Goal: Task Accomplishment & Management: Use online tool/utility

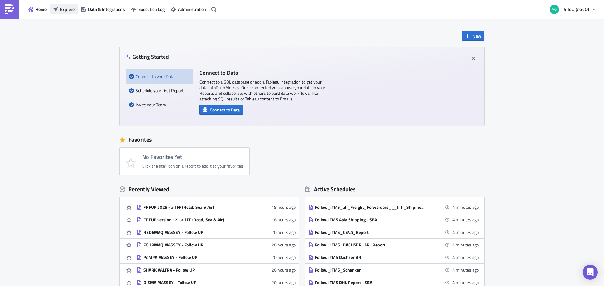
click at [65, 6] on button "Explore" at bounding box center [64, 9] width 28 height 10
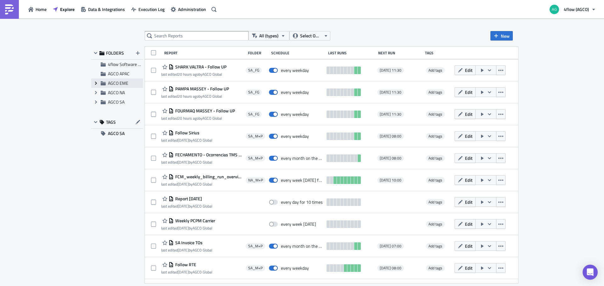
click at [95, 82] on icon at bounding box center [96, 83] width 2 height 3
drag, startPoint x: 117, startPoint y: 83, endPoint x: 80, endPoint y: 106, distance: 43.9
click at [80, 106] on div "All (types) Select Owner New FOLDERS 4flow Software KAM AGCO APAC Collapse grou…" at bounding box center [302, 153] width 604 height 269
click at [124, 103] on span "EME_M+P" at bounding box center [125, 102] width 20 height 7
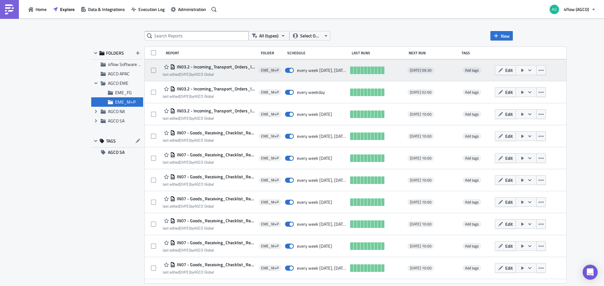
click at [211, 66] on span "IN03.2 - Incoming_Transport_Orders_light_as_table_Report_CSV_BVS/GIMA, Daily (M…" at bounding box center [215, 67] width 80 height 6
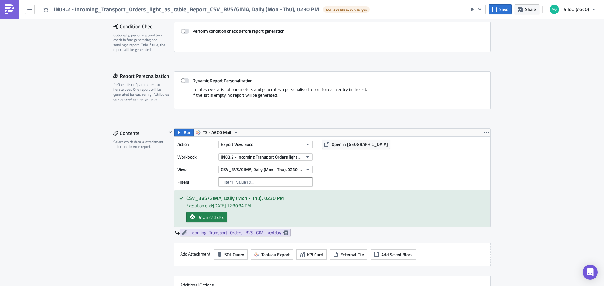
scroll to position [126, 0]
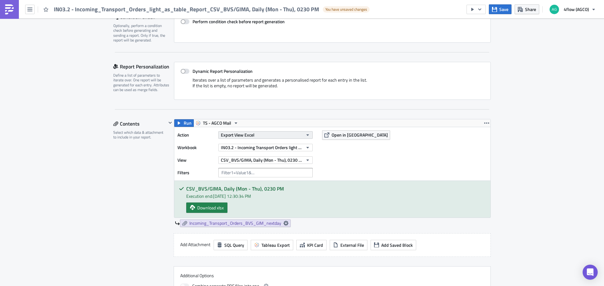
click at [307, 134] on icon "button" at bounding box center [307, 135] width 5 height 5
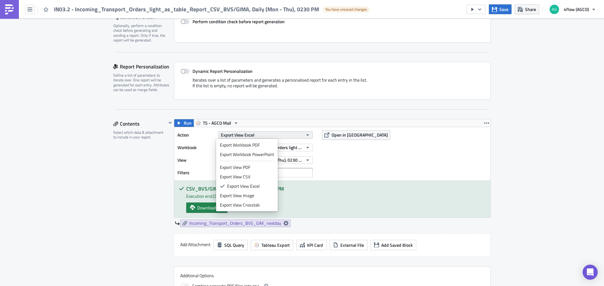
click at [307, 134] on icon "button" at bounding box center [307, 135] width 5 height 5
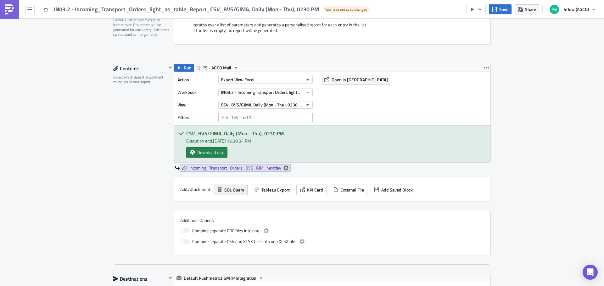
scroll to position [189, 0]
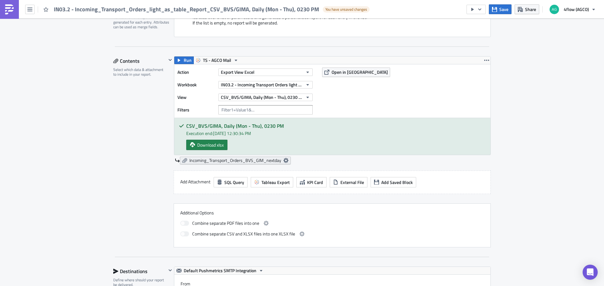
click at [283, 161] on icon at bounding box center [285, 160] width 5 height 5
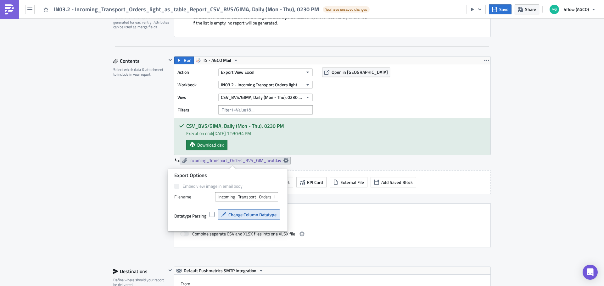
click at [250, 212] on span "Change Column Datatype" at bounding box center [252, 215] width 48 height 7
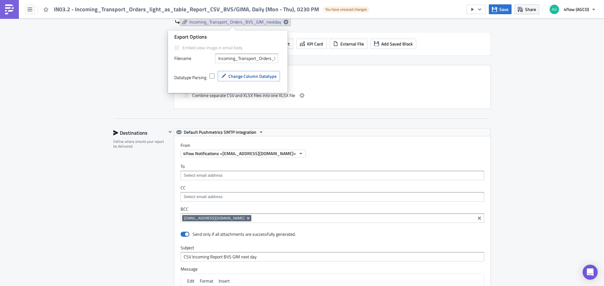
scroll to position [314, 0]
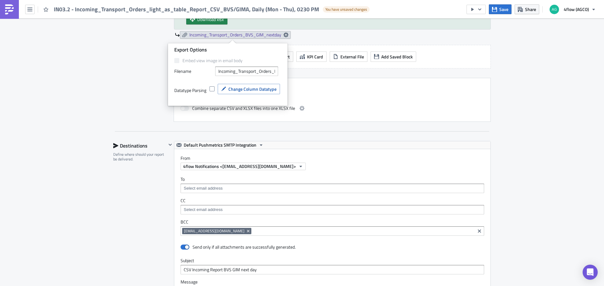
click at [94, 115] on div "EME_M+P Execution Log Edit " IN03.2 - Incoming_Transport_Orders_light_as_table_…" at bounding box center [302, 119] width 604 height 830
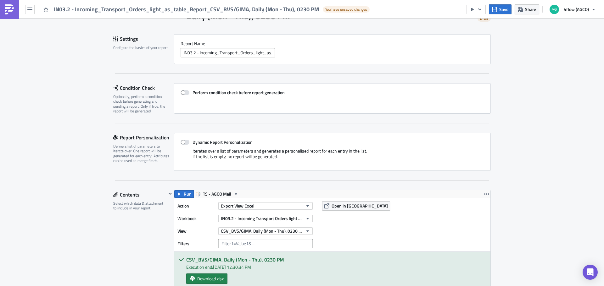
scroll to position [0, 0]
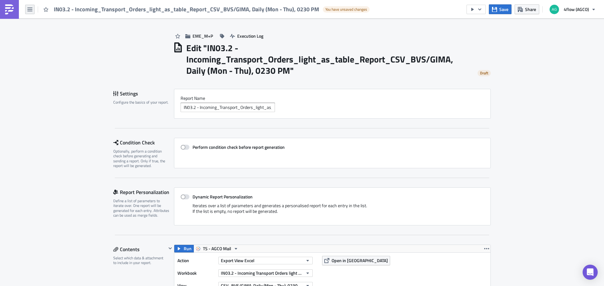
click at [30, 10] on icon "button" at bounding box center [29, 9] width 5 height 5
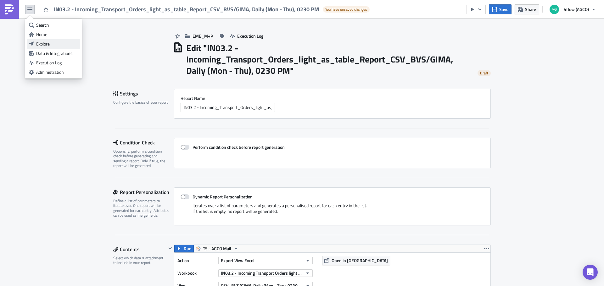
click at [51, 42] on div "Explore" at bounding box center [57, 44] width 42 height 6
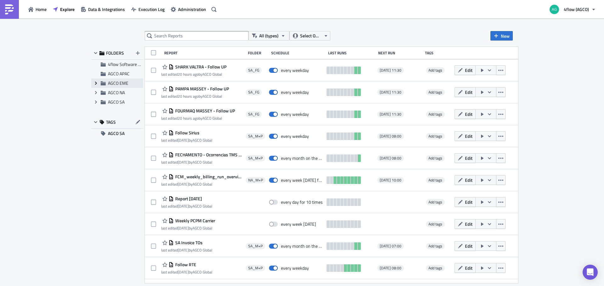
click at [94, 83] on icon "Expand group" at bounding box center [95, 83] width 5 height 5
click at [110, 100] on icon at bounding box center [110, 102] width 5 height 5
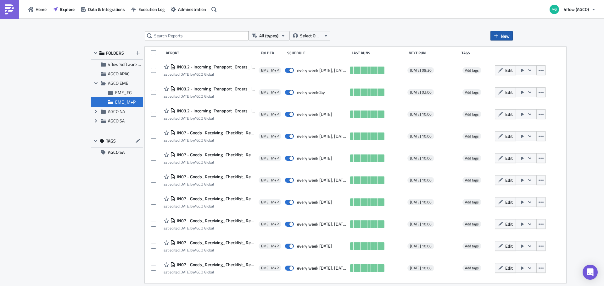
click at [496, 38] on icon "button" at bounding box center [495, 35] width 5 height 5
click at [507, 48] on div "Report" at bounding box center [522, 51] width 42 height 6
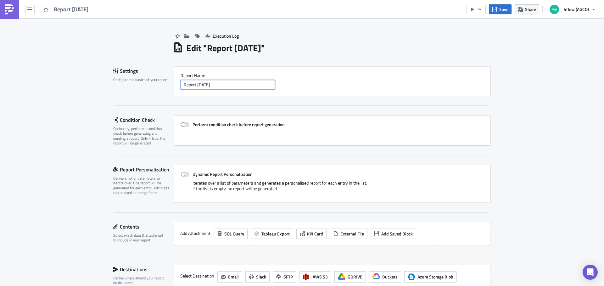
click at [228, 85] on input "Report [DATE]" at bounding box center [227, 84] width 94 height 9
type input "FCM_last_day_claims"
click at [34, 11] on button "button" at bounding box center [29, 9] width 9 height 9
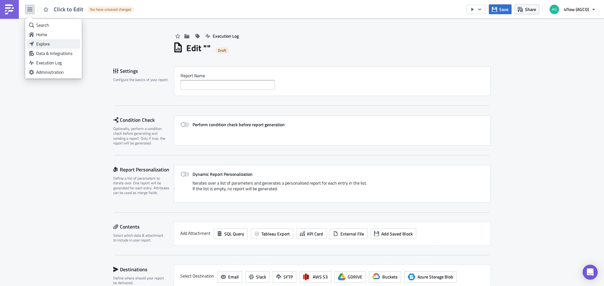
click at [43, 41] on div "Explore" at bounding box center [57, 44] width 42 height 6
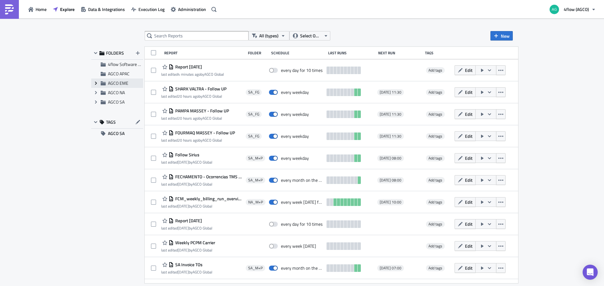
click at [96, 85] on icon "Expand group" at bounding box center [95, 83] width 5 height 5
click at [126, 100] on span "EME_M+P" at bounding box center [125, 102] width 20 height 7
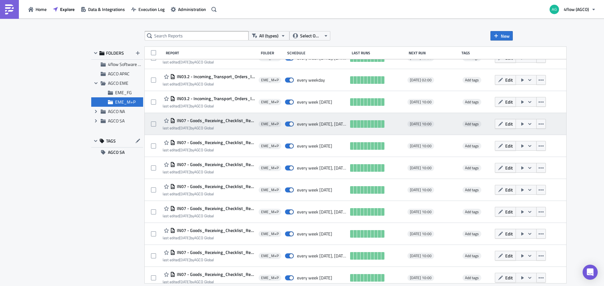
scroll to position [18, 0]
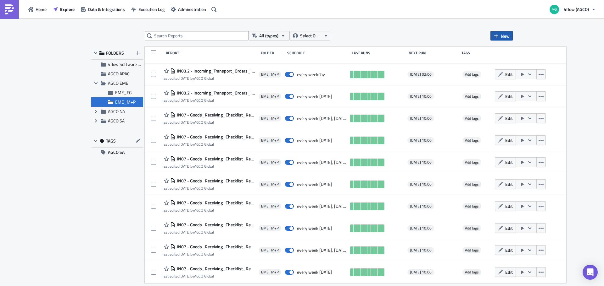
click at [508, 34] on span "New" at bounding box center [504, 36] width 9 height 7
click at [70, 92] on div "All (types) Select Owner New FOLDERS 4flow Software KAM AGCO APAC Collapse grou…" at bounding box center [302, 153] width 604 height 269
click at [494, 36] on icon "button" at bounding box center [495, 35] width 5 height 5
click at [504, 50] on div "Report" at bounding box center [522, 51] width 42 height 6
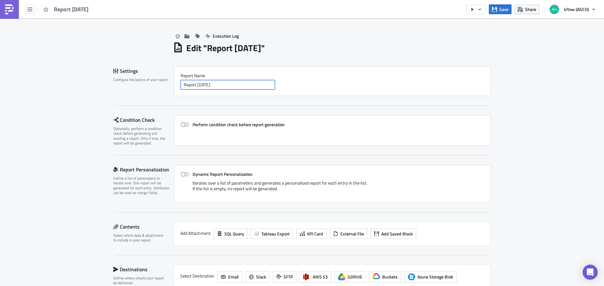
click at [226, 84] on input "Report [DATE]" at bounding box center [227, 84] width 94 height 9
type input "FCM_open_claims_daily"
click at [74, 139] on div "Execution Log Edit " FCM_open_claims_daily " Draft Settings Configure the basic…" at bounding box center [302, 212] width 604 height 387
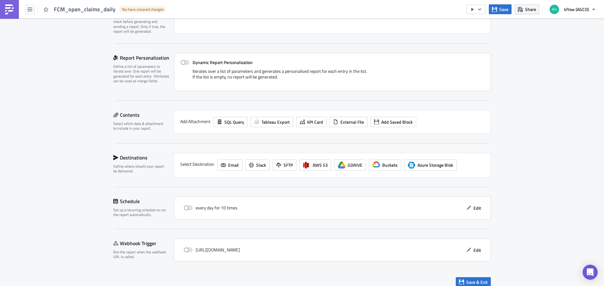
scroll to position [118, 0]
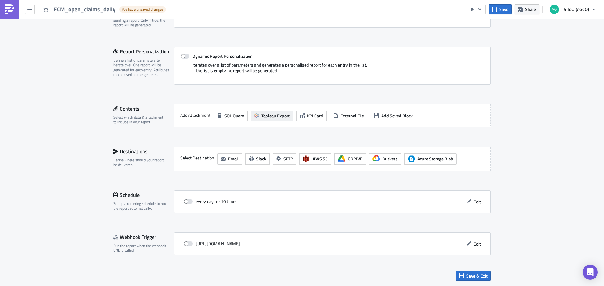
click at [275, 115] on span "Tableau Export" at bounding box center [275, 116] width 28 height 7
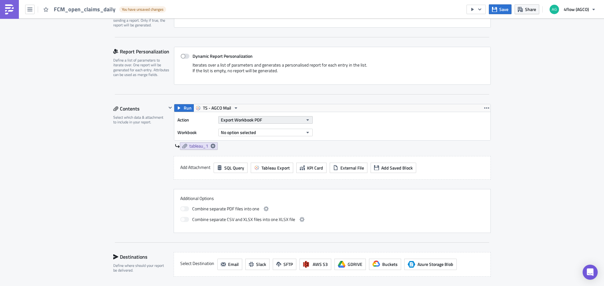
click at [307, 118] on icon "button" at bounding box center [307, 120] width 5 height 5
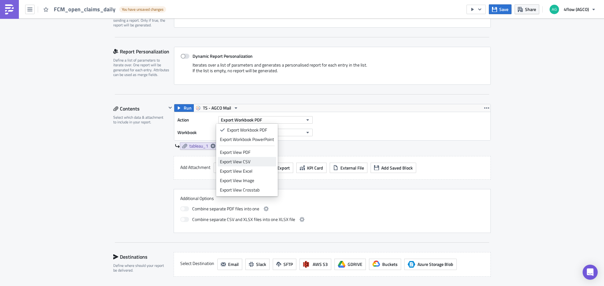
click at [252, 161] on div "Export View CSV" at bounding box center [247, 162] width 54 height 6
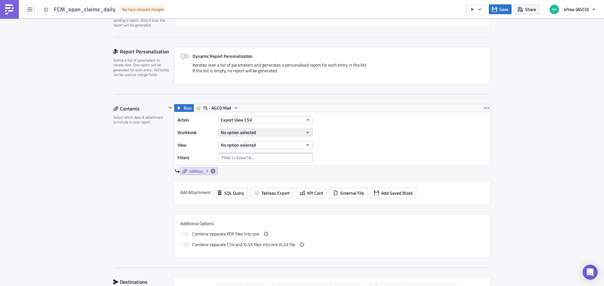
click at [307, 131] on icon "button" at bounding box center [307, 132] width 5 height 5
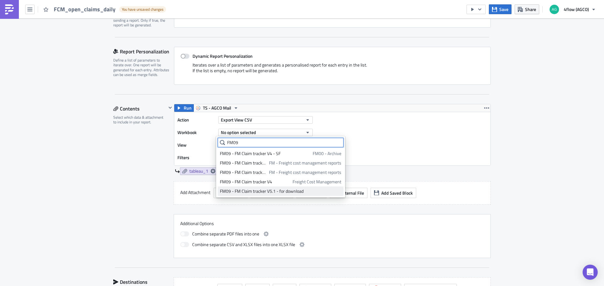
type input "FM09"
click at [255, 192] on div "FM09 - FM Claim tracker V5.1 - for download" at bounding box center [280, 191] width 121 height 6
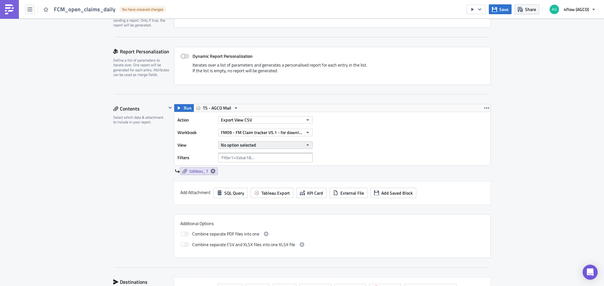
click at [279, 145] on button "No option selected" at bounding box center [265, 145] width 94 height 8
click at [256, 176] on div "Claim tracker (FMS)" at bounding box center [248, 176] width 56 height 6
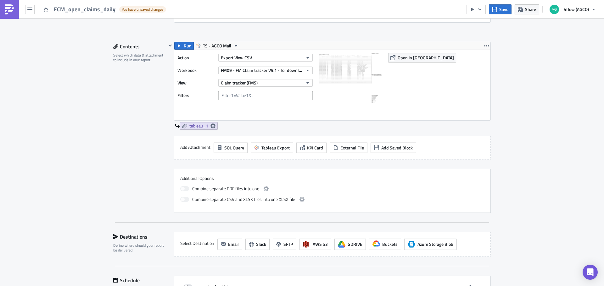
scroll to position [181, 0]
click at [210, 126] on icon at bounding box center [212, 125] width 5 height 5
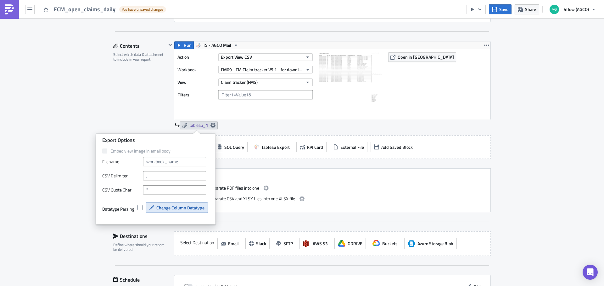
click at [178, 208] on span "Change Column Datatype" at bounding box center [180, 208] width 48 height 7
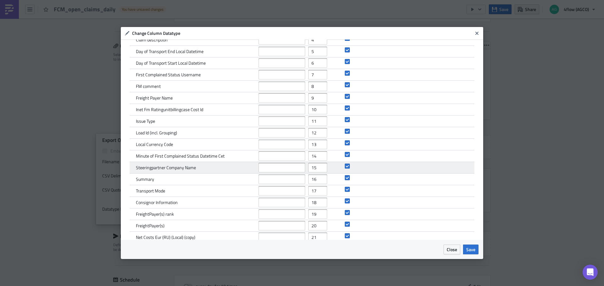
scroll to position [63, 0]
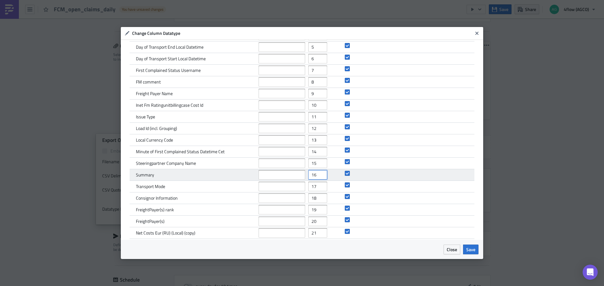
click at [314, 176] on input "16" at bounding box center [317, 174] width 19 height 9
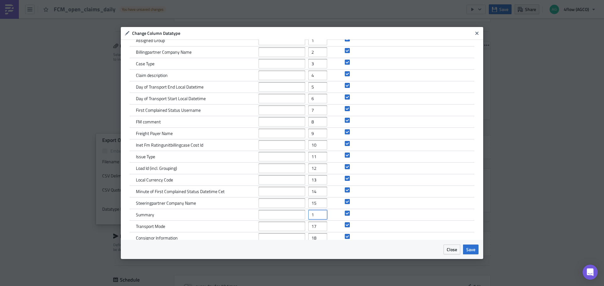
scroll to position [12, 0]
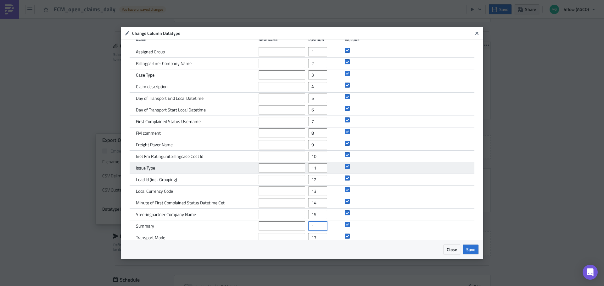
type input "1"
drag, startPoint x: 314, startPoint y: 167, endPoint x: 298, endPoint y: 172, distance: 16.6
click at [298, 172] on div "Issue Type 11" at bounding box center [302, 169] width 344 height 12
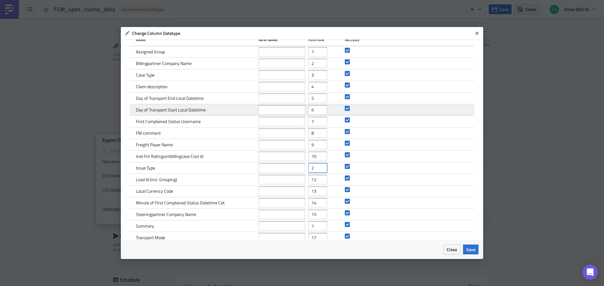
type input "2"
drag, startPoint x: 311, startPoint y: 112, endPoint x: 299, endPoint y: 114, distance: 11.8
click at [299, 114] on div "Day of Transport Start Local Datetime 6" at bounding box center [302, 110] width 344 height 12
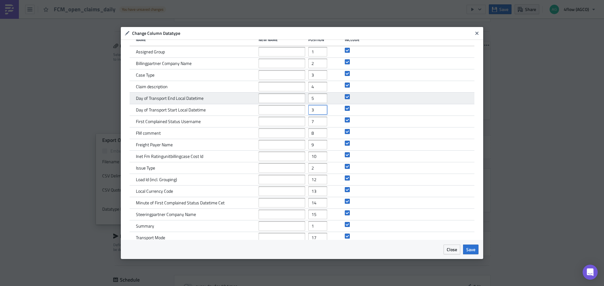
type input "3"
drag, startPoint x: 312, startPoint y: 99, endPoint x: 298, endPoint y: 102, distance: 14.8
click at [298, 102] on div "Day of Transport End Local Datetime 5" at bounding box center [302, 99] width 344 height 12
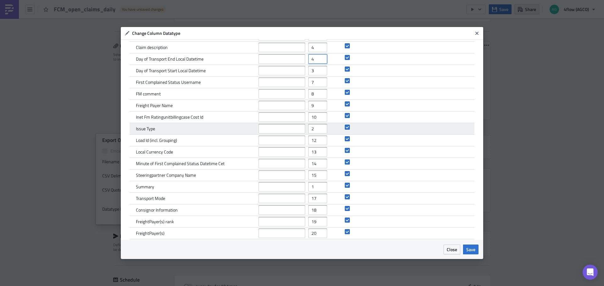
scroll to position [63, 0]
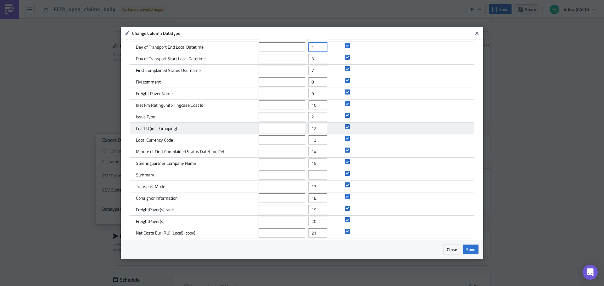
type input "4"
drag, startPoint x: 315, startPoint y: 128, endPoint x: 293, endPoint y: 134, distance: 22.7
click at [293, 134] on div "Load Id (incl. Grouping) 12" at bounding box center [302, 129] width 344 height 12
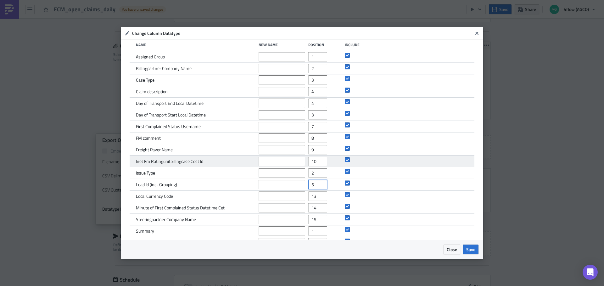
scroll to position [0, 0]
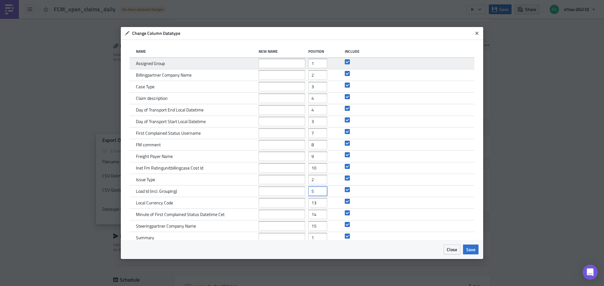
type input "5"
drag, startPoint x: 312, startPoint y: 62, endPoint x: 302, endPoint y: 65, distance: 10.2
click at [302, 65] on div "Assigned Group 1" at bounding box center [302, 64] width 344 height 12
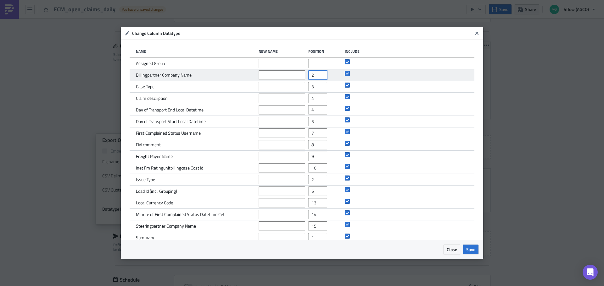
drag, startPoint x: 307, startPoint y: 76, endPoint x: 304, endPoint y: 78, distance: 3.8
click at [305, 77] on div "Billingpartner Company Name 2" at bounding box center [302, 75] width 344 height 12
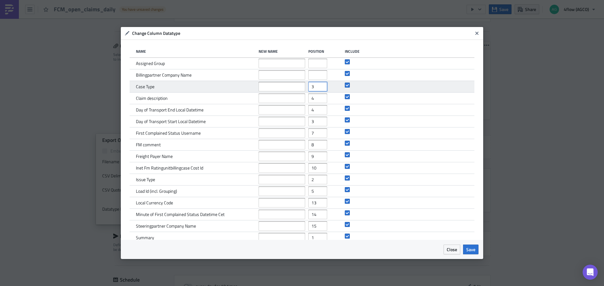
drag, startPoint x: 313, startPoint y: 87, endPoint x: 304, endPoint y: 88, distance: 9.5
click at [304, 88] on div "Case Type 3" at bounding box center [302, 87] width 344 height 12
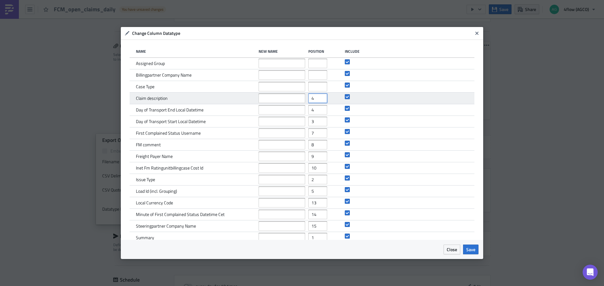
drag, startPoint x: 312, startPoint y: 99, endPoint x: 306, endPoint y: 100, distance: 6.7
click at [308, 100] on input "4" at bounding box center [317, 98] width 19 height 9
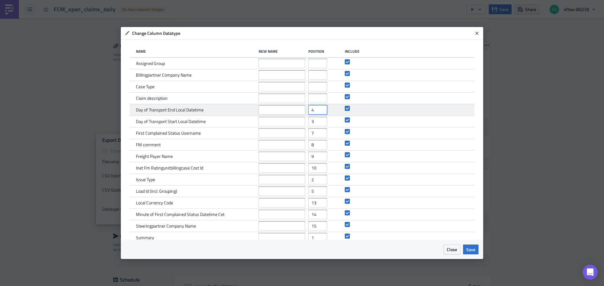
drag, startPoint x: 312, startPoint y: 110, endPoint x: 304, endPoint y: 112, distance: 7.8
click at [304, 109] on div "Day of Transport End Local Datetime 4" at bounding box center [302, 110] width 344 height 12
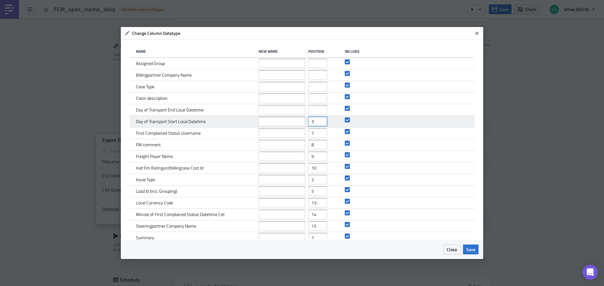
drag, startPoint x: 312, startPoint y: 121, endPoint x: 297, endPoint y: 123, distance: 15.9
click at [297, 123] on div "Day of Transport Start Local Datetime 3" at bounding box center [302, 122] width 344 height 12
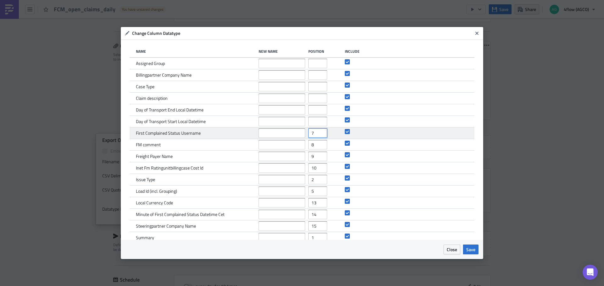
drag, startPoint x: 313, startPoint y: 136, endPoint x: 300, endPoint y: 136, distance: 12.3
click at [300, 136] on div "First Complained Status Username 7" at bounding box center [302, 134] width 344 height 12
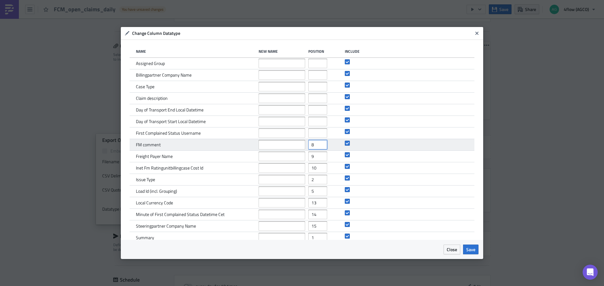
click at [303, 147] on div "FM comment 8" at bounding box center [302, 145] width 344 height 12
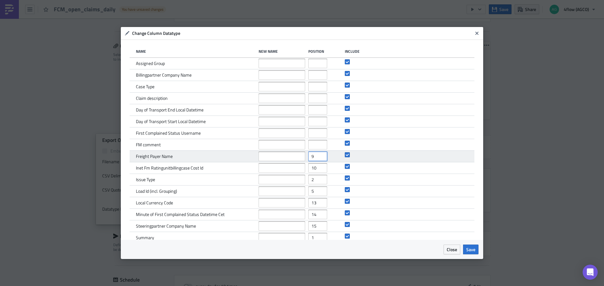
drag, startPoint x: 313, startPoint y: 157, endPoint x: 305, endPoint y: 157, distance: 8.5
click at [305, 157] on div "Freight Payer Name 9" at bounding box center [302, 157] width 344 height 12
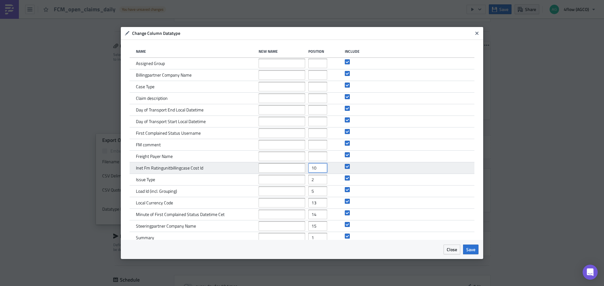
drag, startPoint x: 316, startPoint y: 167, endPoint x: 301, endPoint y: 170, distance: 14.7
click at [301, 170] on div "Inet Fm Ratingunitbillingcase Cost Id 10" at bounding box center [302, 169] width 344 height 12
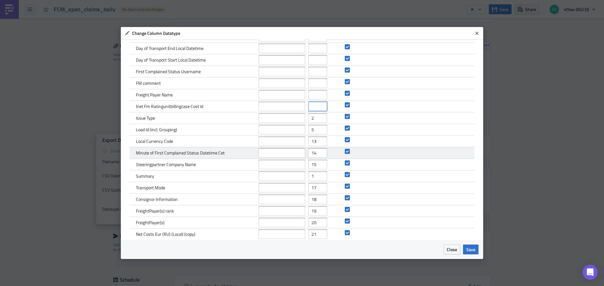
scroll to position [63, 0]
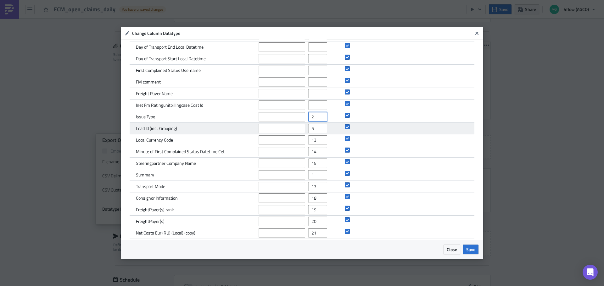
drag, startPoint x: 311, startPoint y: 119, endPoint x: 300, endPoint y: 124, distance: 12.4
click at [299, 120] on div "Issue Type 2" at bounding box center [302, 117] width 344 height 12
drag, startPoint x: 312, startPoint y: 130, endPoint x: 295, endPoint y: 131, distance: 17.0
click at [295, 131] on div "Load Id (incl. Grouping) 5" at bounding box center [302, 129] width 344 height 12
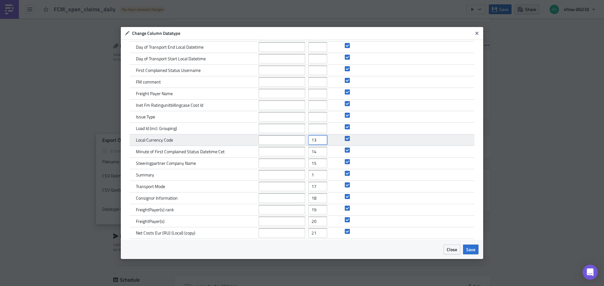
drag, startPoint x: 314, startPoint y: 141, endPoint x: 295, endPoint y: 141, distance: 18.5
click at [295, 141] on div "Local Currency Code 13" at bounding box center [302, 141] width 344 height 12
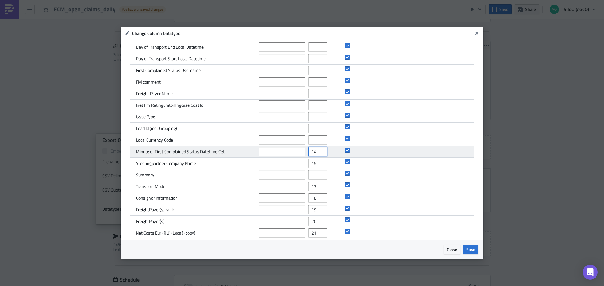
drag, startPoint x: 315, startPoint y: 151, endPoint x: 301, endPoint y: 155, distance: 13.8
click at [301, 155] on div "Minute of First Complained Status Datetime Cet 14" at bounding box center [302, 152] width 344 height 12
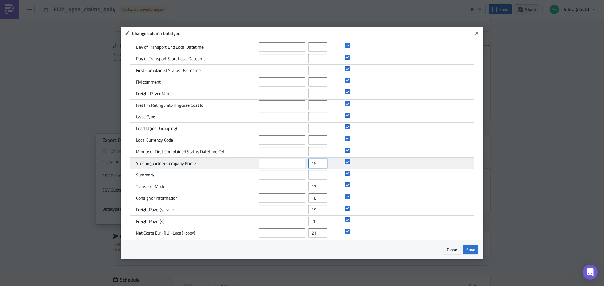
drag, startPoint x: 315, startPoint y: 163, endPoint x: 294, endPoint y: 169, distance: 21.7
click at [294, 168] on div "Steeringpartner Company Name 15" at bounding box center [302, 164] width 344 height 12
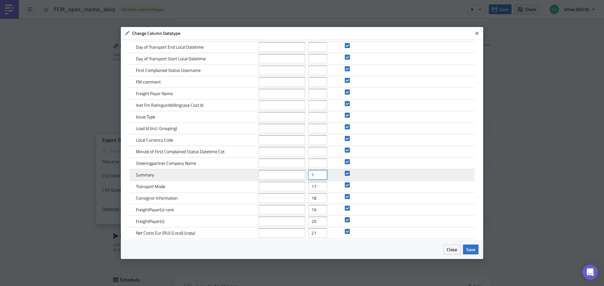
drag, startPoint x: 315, startPoint y: 177, endPoint x: 298, endPoint y: 177, distance: 17.0
click at [296, 177] on div "Summary 1" at bounding box center [302, 175] width 344 height 12
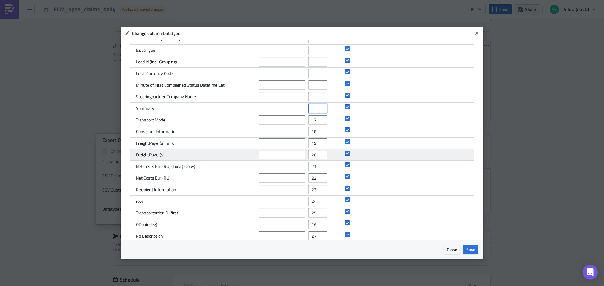
scroll to position [137, 0]
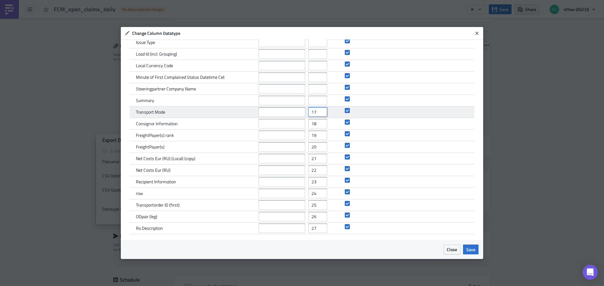
drag, startPoint x: 300, startPoint y: 113, endPoint x: 290, endPoint y: 115, distance: 10.8
click at [290, 114] on div "Transport Mode 17" at bounding box center [302, 113] width 344 height 12
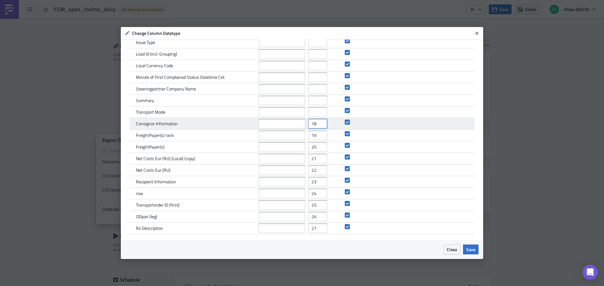
drag, startPoint x: 315, startPoint y: 125, endPoint x: 297, endPoint y: 129, distance: 18.0
click at [297, 129] on div "Consignor Information 18" at bounding box center [302, 124] width 344 height 12
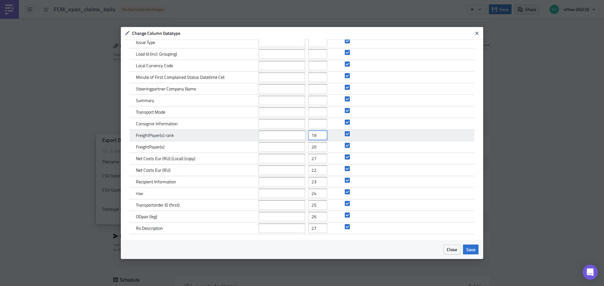
drag, startPoint x: 314, startPoint y: 135, endPoint x: 294, endPoint y: 141, distance: 21.3
click at [294, 141] on div "FreightPayer(s) rank 19" at bounding box center [302, 136] width 344 height 12
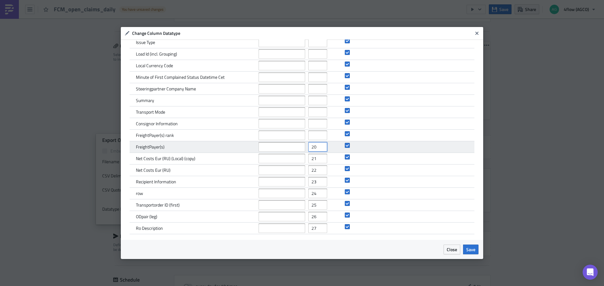
drag, startPoint x: 312, startPoint y: 149, endPoint x: 297, endPoint y: 152, distance: 14.9
click at [297, 152] on div "FreightPayer(s) 20" at bounding box center [302, 147] width 344 height 12
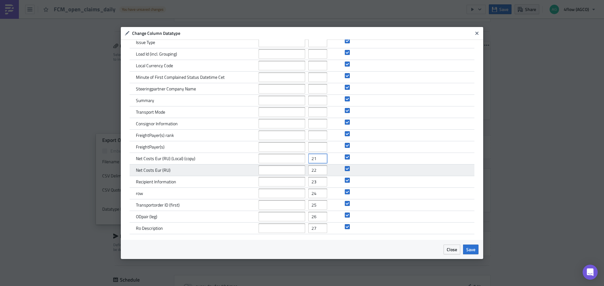
drag, startPoint x: 314, startPoint y: 160, endPoint x: 300, endPoint y: 165, distance: 14.9
click at [300, 165] on div "Name New Name Position Include Assigned Group Billingpartner Company Name Case …" at bounding box center [302, 71] width 344 height 327
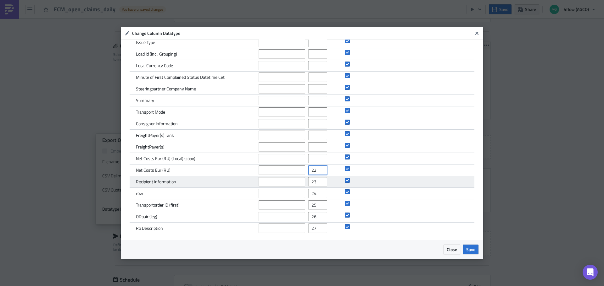
click at [295, 177] on div "Name New Name Position Include Assigned Group Billingpartner Company Name Case …" at bounding box center [302, 71] width 344 height 327
drag, startPoint x: 314, startPoint y: 183, endPoint x: 295, endPoint y: 183, distance: 18.9
click at [295, 183] on div "Recipient Information 23" at bounding box center [302, 182] width 344 height 12
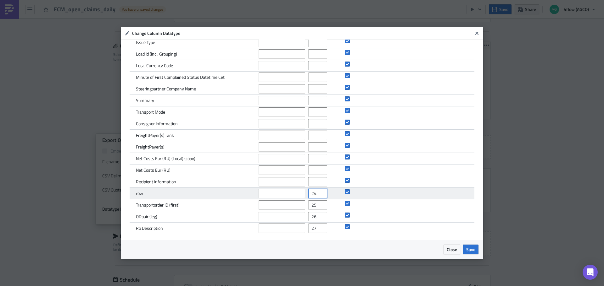
drag, startPoint x: 302, startPoint y: 196, endPoint x: 296, endPoint y: 196, distance: 6.3
click at [296, 196] on div "row 24" at bounding box center [302, 194] width 344 height 12
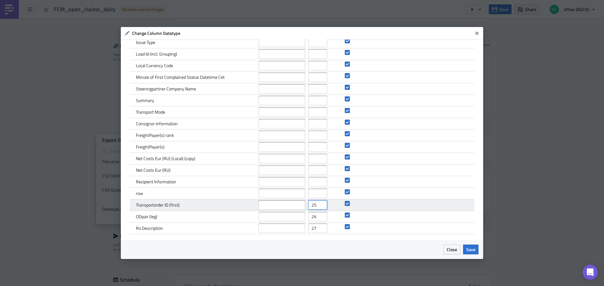
drag, startPoint x: 311, startPoint y: 207, endPoint x: 294, endPoint y: 205, distance: 17.4
click at [294, 205] on div "Transportorder ID (first) 25" at bounding box center [302, 206] width 344 height 12
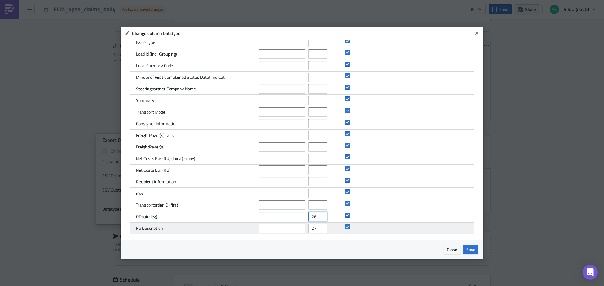
drag, startPoint x: 314, startPoint y: 218, endPoint x: 305, endPoint y: 227, distance: 12.7
click at [292, 224] on div "Name New Name Position Include Assigned Group Billingpartner Company Name Case …" at bounding box center [302, 71] width 344 height 327
drag, startPoint x: 314, startPoint y: 229, endPoint x: 300, endPoint y: 231, distance: 14.2
click at [300, 231] on div "Ro Description 27" at bounding box center [302, 229] width 344 height 12
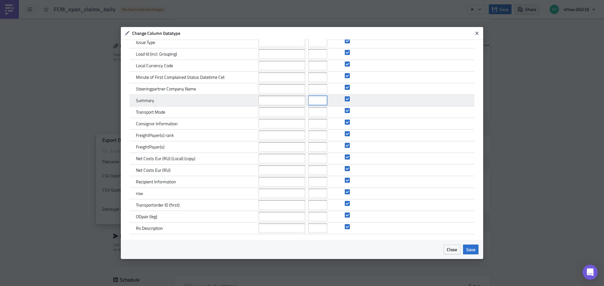
click at [309, 101] on input "number" at bounding box center [317, 100] width 19 height 9
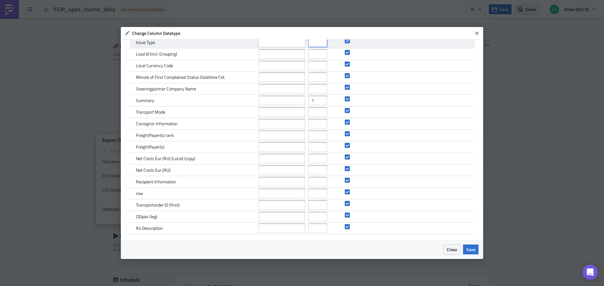
click at [313, 44] on input "number" at bounding box center [317, 42] width 19 height 9
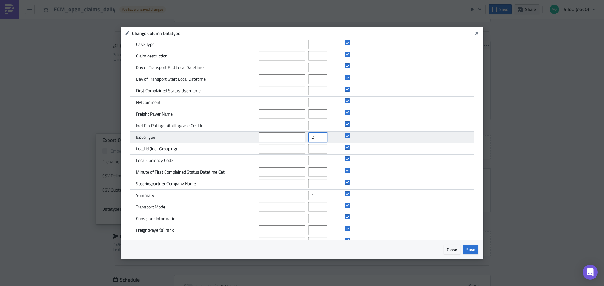
scroll to position [11, 0]
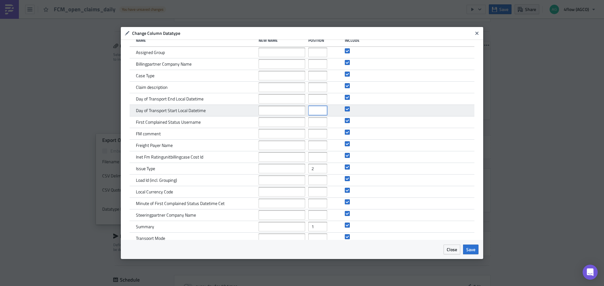
click at [314, 109] on input "number" at bounding box center [317, 110] width 19 height 9
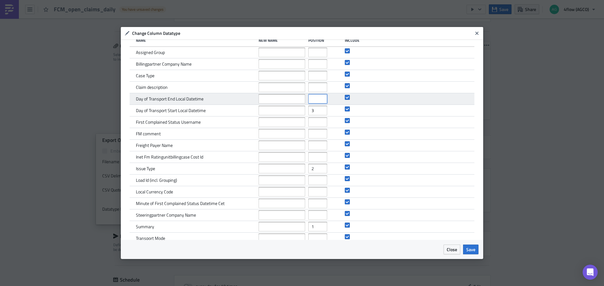
click at [312, 100] on input "number" at bounding box center [317, 98] width 19 height 9
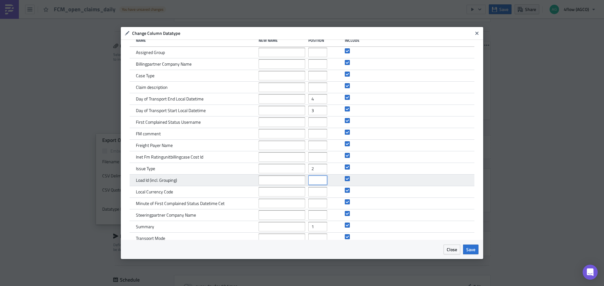
click at [309, 181] on input "number" at bounding box center [317, 180] width 19 height 9
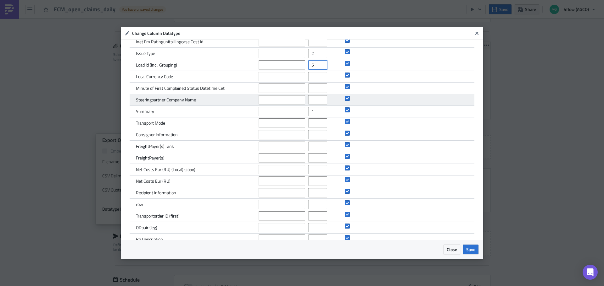
scroll to position [137, 0]
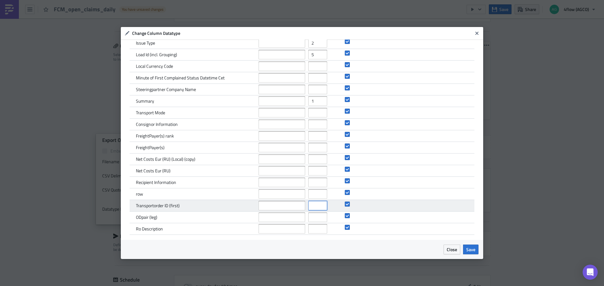
click at [313, 205] on input "number" at bounding box center [317, 205] width 19 height 9
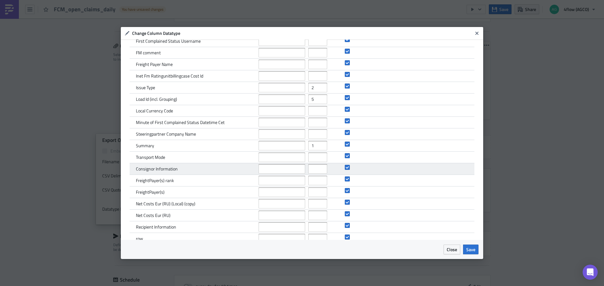
scroll to position [137, 0]
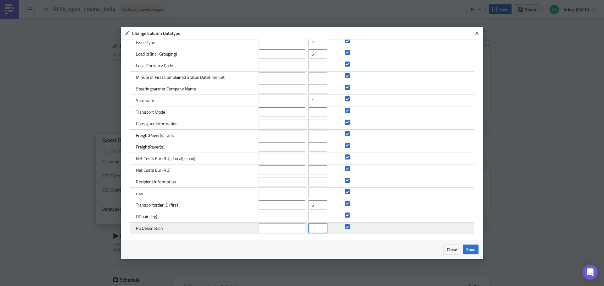
click at [313, 229] on input "number" at bounding box center [317, 228] width 19 height 9
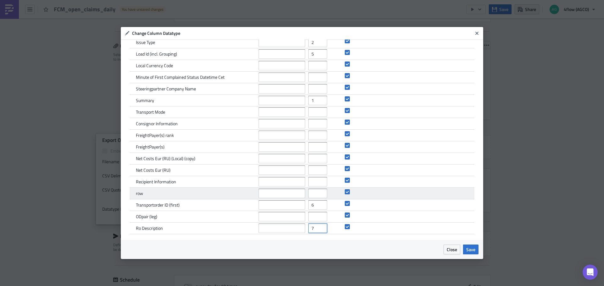
scroll to position [0, 0]
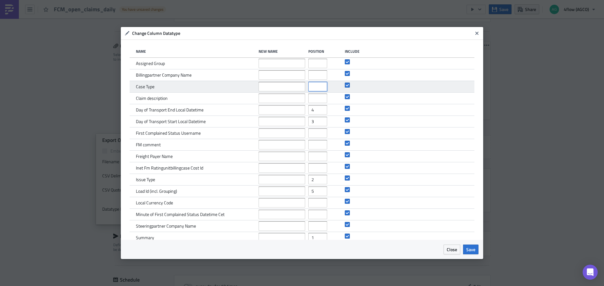
click at [314, 89] on input "number" at bounding box center [317, 86] width 19 height 9
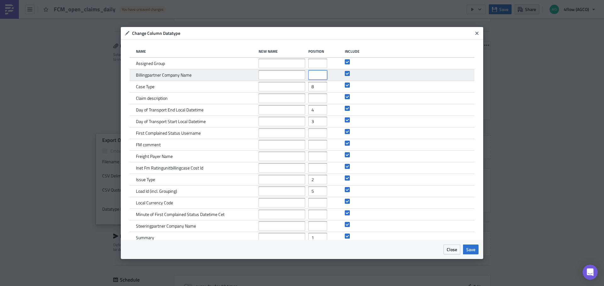
click at [312, 73] on input "number" at bounding box center [317, 74] width 19 height 9
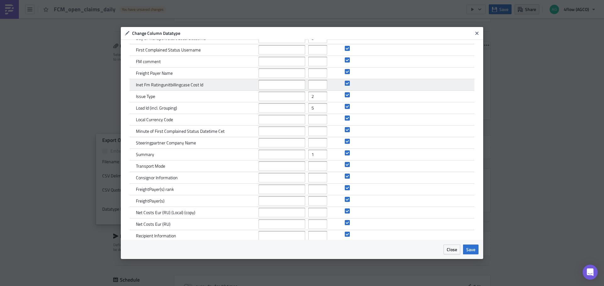
scroll to position [137, 0]
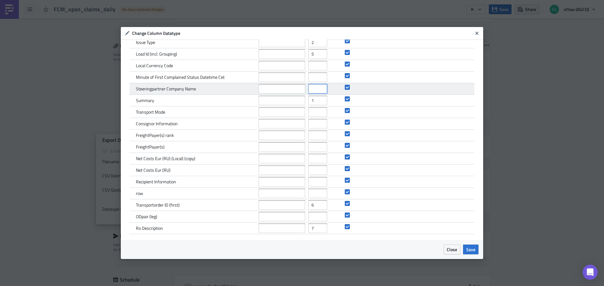
click at [308, 91] on input "number" at bounding box center [317, 88] width 19 height 9
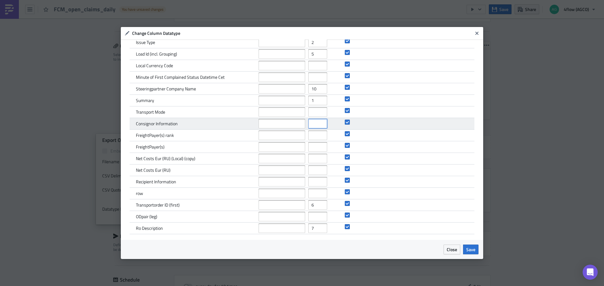
click at [309, 125] on input "number" at bounding box center [317, 123] width 19 height 9
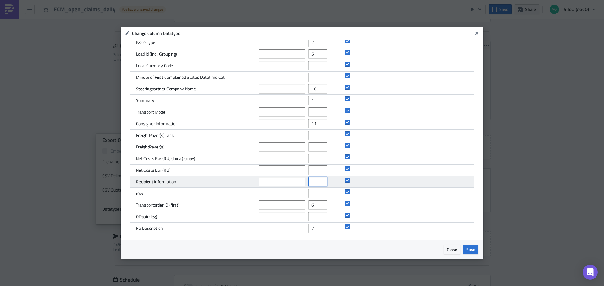
click at [312, 185] on input "number" at bounding box center [317, 181] width 19 height 9
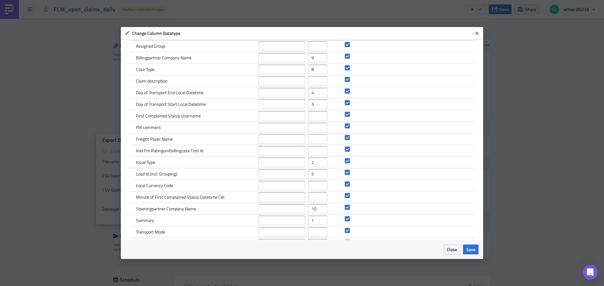
scroll to position [0, 0]
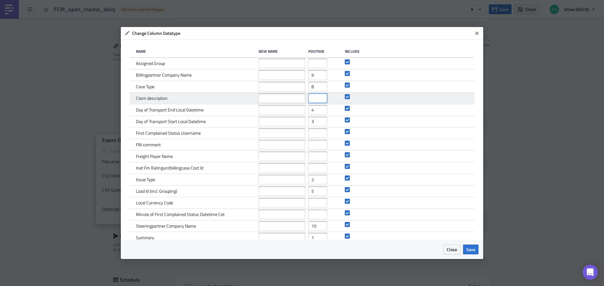
click at [311, 100] on input "number" at bounding box center [317, 98] width 19 height 9
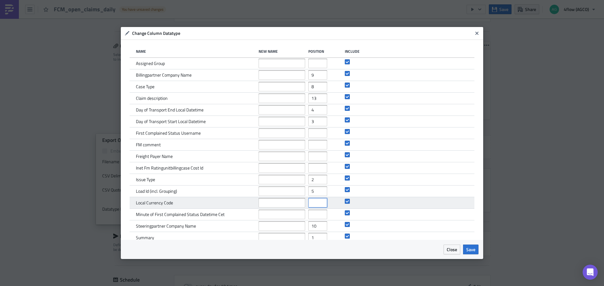
click at [312, 204] on input "number" at bounding box center [317, 202] width 19 height 9
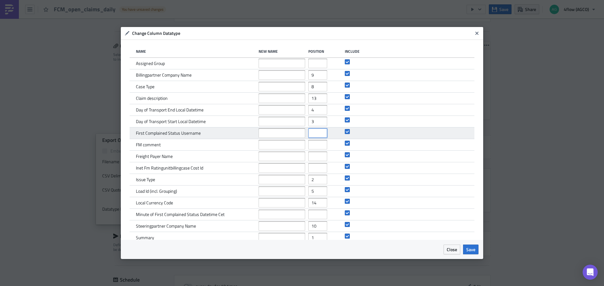
click at [313, 132] on input "number" at bounding box center [317, 133] width 19 height 9
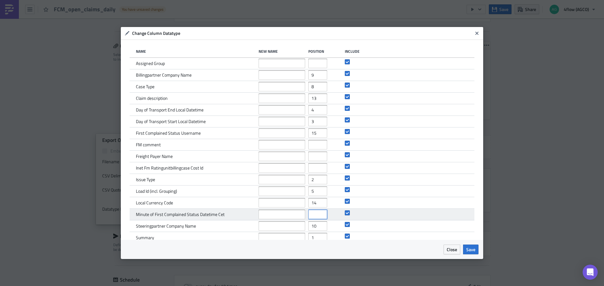
click at [312, 214] on input "number" at bounding box center [317, 214] width 19 height 9
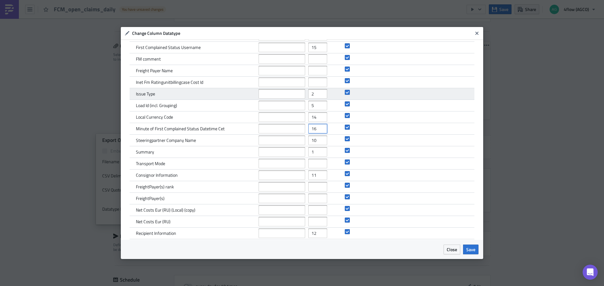
scroll to position [94, 0]
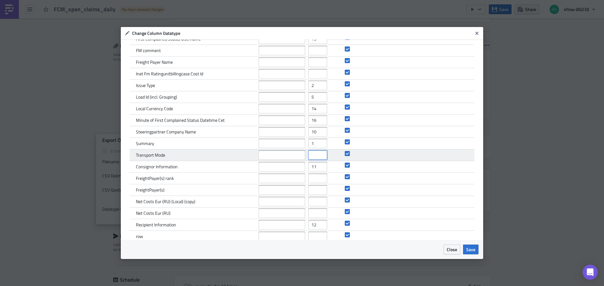
click at [308, 158] on input "number" at bounding box center [317, 155] width 19 height 9
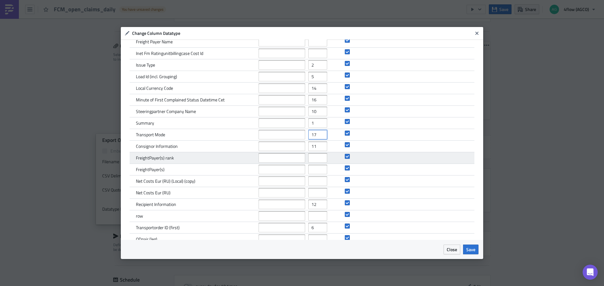
scroll to position [137, 0]
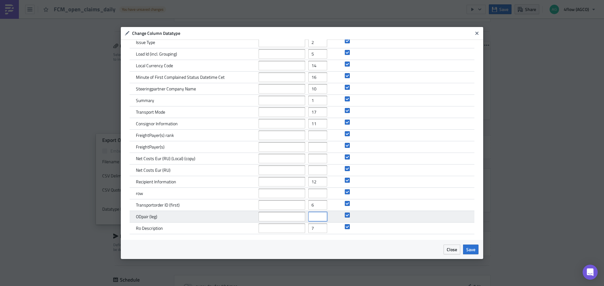
click at [311, 219] on input "number" at bounding box center [317, 216] width 19 height 9
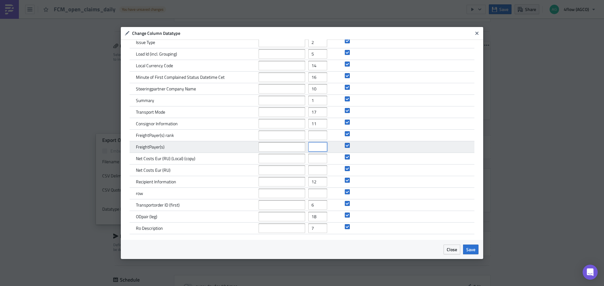
click at [311, 148] on input "number" at bounding box center [317, 146] width 19 height 9
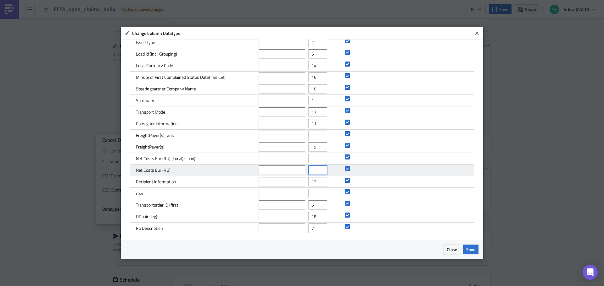
click at [310, 172] on input "number" at bounding box center [317, 170] width 19 height 9
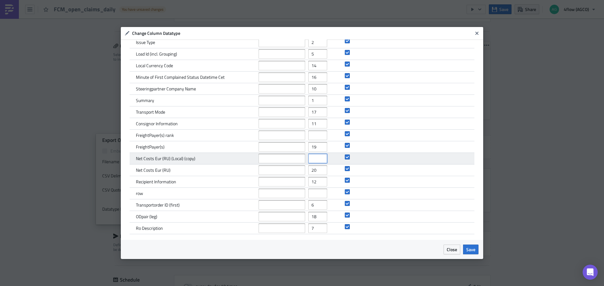
click at [312, 159] on input "number" at bounding box center [317, 158] width 19 height 9
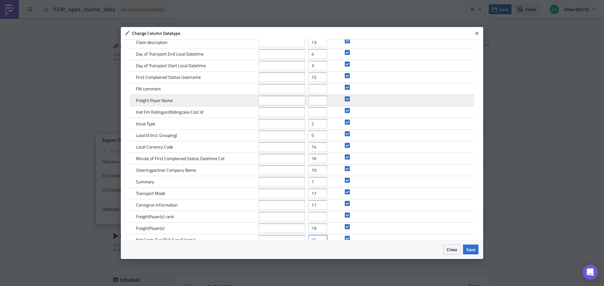
scroll to position [0, 0]
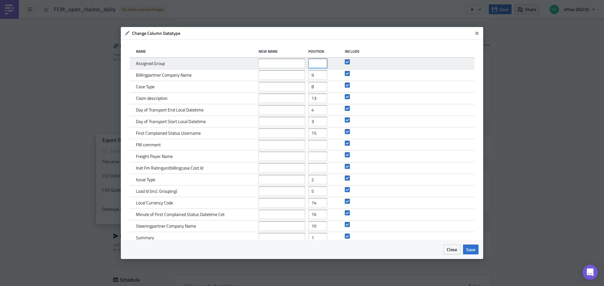
click at [311, 60] on input "number" at bounding box center [317, 63] width 19 height 9
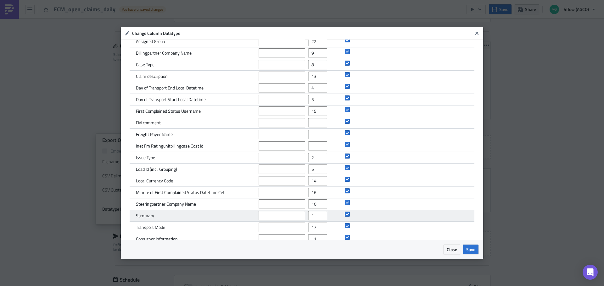
scroll to position [31, 0]
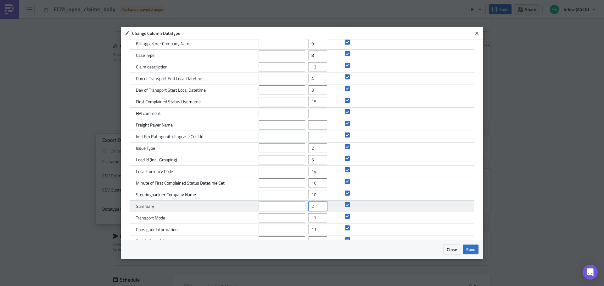
click at [319, 202] on input "2" at bounding box center [317, 206] width 19 height 9
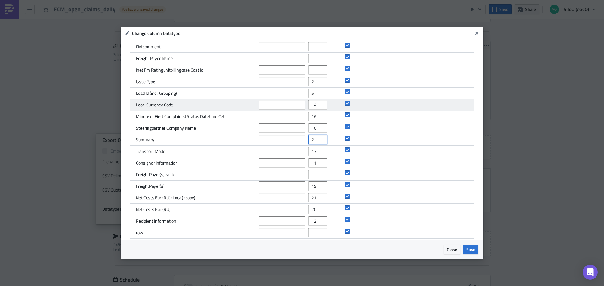
scroll to position [137, 0]
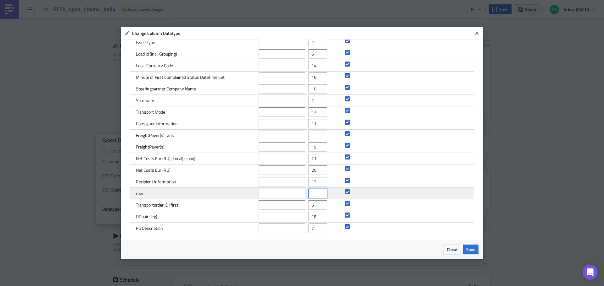
click at [310, 194] on input "number" at bounding box center [317, 193] width 19 height 9
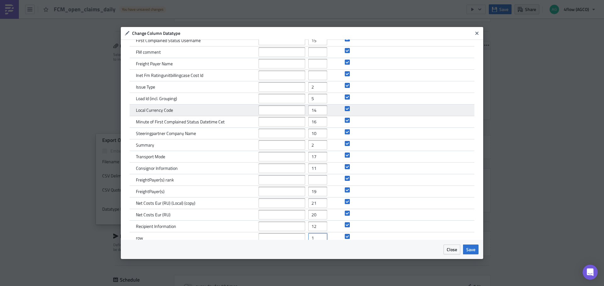
scroll to position [74, 0]
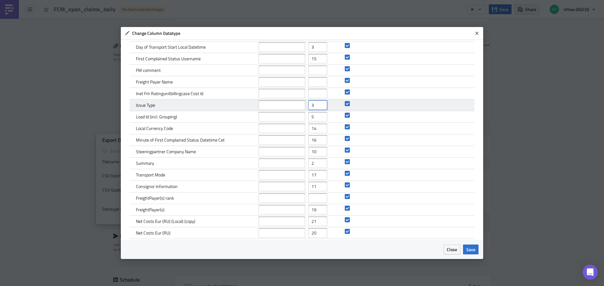
click at [319, 102] on input "3" at bounding box center [317, 105] width 19 height 9
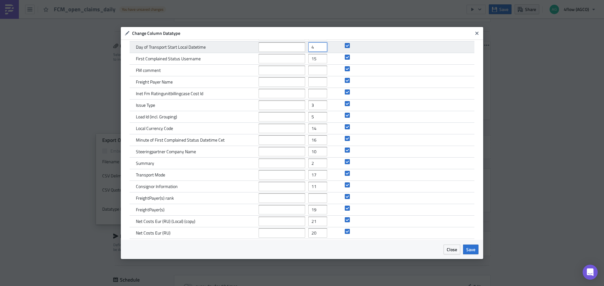
click at [319, 45] on input "4" at bounding box center [317, 46] width 19 height 9
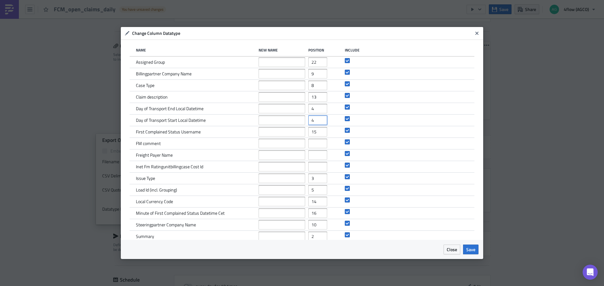
scroll to position [0, 0]
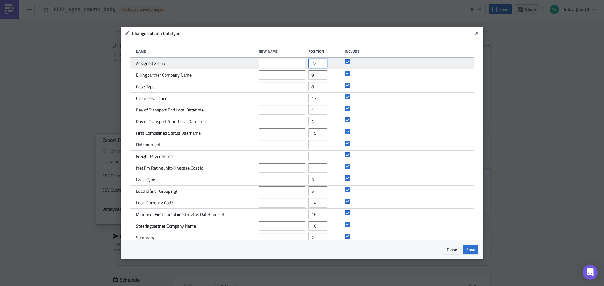
click at [316, 64] on input "22" at bounding box center [317, 63] width 19 height 9
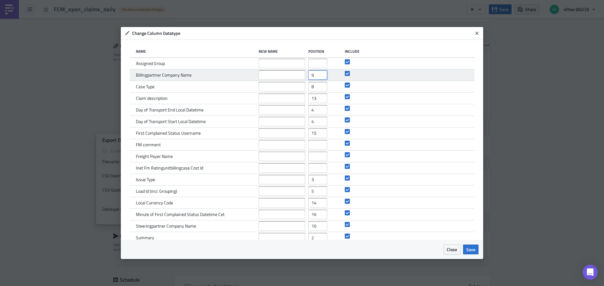
drag, startPoint x: 315, startPoint y: 74, endPoint x: 301, endPoint y: 80, distance: 15.0
click at [301, 80] on div "Billingpartner Company Name 9" at bounding box center [302, 75] width 344 height 12
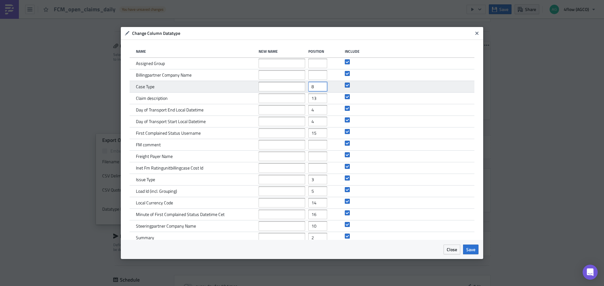
drag, startPoint x: 313, startPoint y: 87, endPoint x: 305, endPoint y: 91, distance: 9.1
click at [305, 91] on div "Case Type 8" at bounding box center [302, 87] width 344 height 12
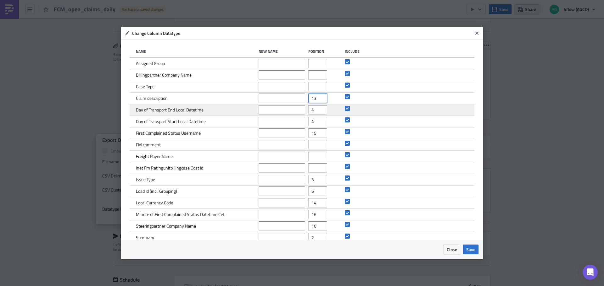
drag, startPoint x: 316, startPoint y: 98, endPoint x: 300, endPoint y: 104, distance: 16.6
click at [300, 104] on div "Name New Name Position Include Assigned Group Billingpartner Company Name Case …" at bounding box center [302, 208] width 344 height 327
drag, startPoint x: 316, startPoint y: 112, endPoint x: 300, endPoint y: 115, distance: 16.6
click at [300, 115] on div "Day of Transport End Local Datetime 4" at bounding box center [302, 110] width 344 height 12
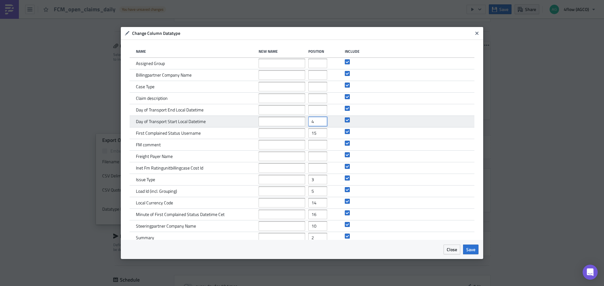
drag, startPoint x: 314, startPoint y: 124, endPoint x: 304, endPoint y: 125, distance: 10.1
click at [304, 125] on div "Day of Transport Start Local Datetime 4" at bounding box center [302, 122] width 344 height 12
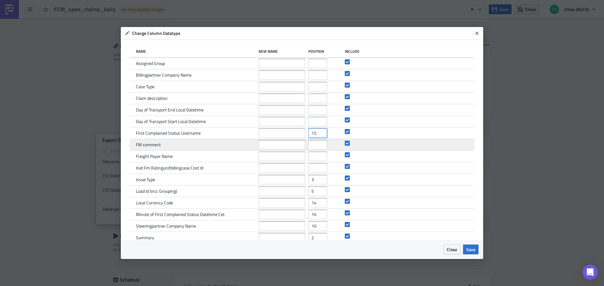
drag, startPoint x: 316, startPoint y: 132, endPoint x: 304, endPoint y: 147, distance: 19.1
click at [290, 136] on div "First Complained Status Username 15" at bounding box center [302, 134] width 344 height 12
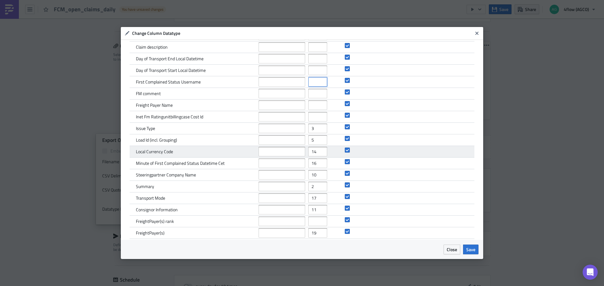
scroll to position [63, 0]
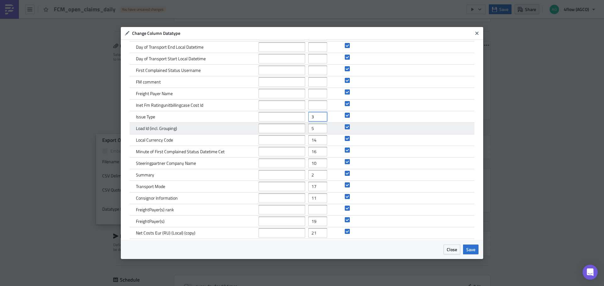
drag, startPoint x: 312, startPoint y: 118, endPoint x: 297, endPoint y: 124, distance: 16.6
click at [295, 122] on div "Issue Type 3" at bounding box center [302, 117] width 344 height 12
drag, startPoint x: 306, startPoint y: 131, endPoint x: 308, endPoint y: 133, distance: 3.3
click at [305, 131] on div "Load Id (incl. Grouping) 5" at bounding box center [302, 129] width 344 height 12
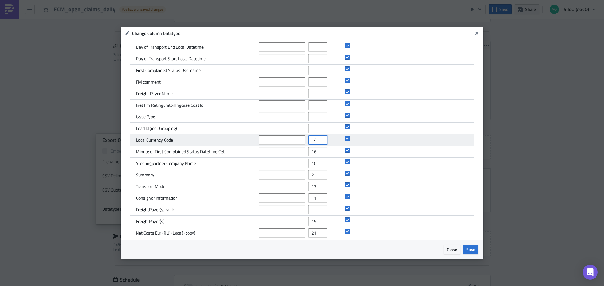
drag, startPoint x: 307, startPoint y: 141, endPoint x: 299, endPoint y: 142, distance: 7.9
click at [299, 142] on div "Local Currency Code 14" at bounding box center [302, 141] width 344 height 12
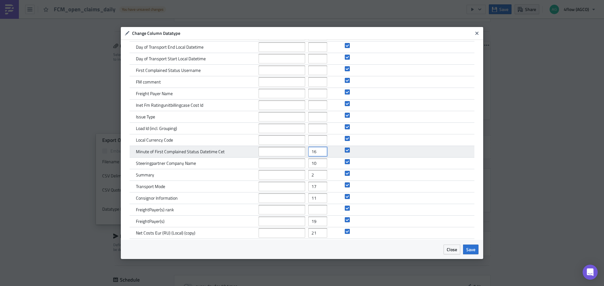
drag, startPoint x: 315, startPoint y: 152, endPoint x: 312, endPoint y: 157, distance: 6.0
click at [303, 155] on div "Minute of First Complained Status Datetime Cet 16" at bounding box center [302, 152] width 344 height 12
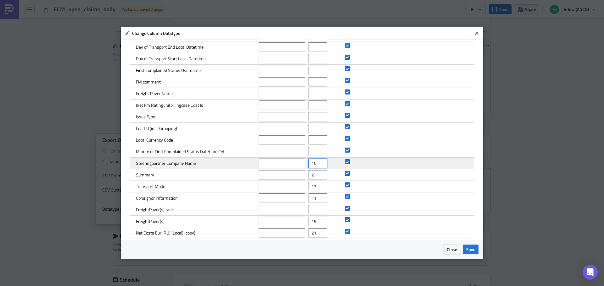
drag, startPoint x: 314, startPoint y: 163, endPoint x: 299, endPoint y: 165, distance: 15.5
click at [299, 165] on div "Steeringpartner Company Name 10" at bounding box center [302, 164] width 344 height 12
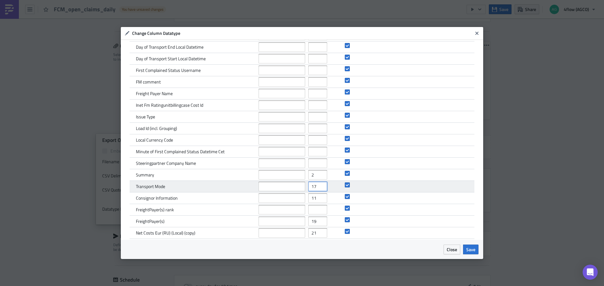
drag, startPoint x: 316, startPoint y: 189, endPoint x: 302, endPoint y: 190, distance: 13.5
click at [302, 190] on div "Transport Mode 17" at bounding box center [302, 187] width 344 height 12
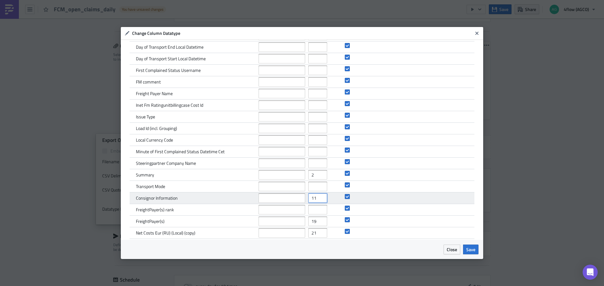
drag, startPoint x: 314, startPoint y: 198, endPoint x: 295, endPoint y: 202, distance: 18.7
click at [296, 202] on div "Consignor Information 11" at bounding box center [302, 199] width 344 height 12
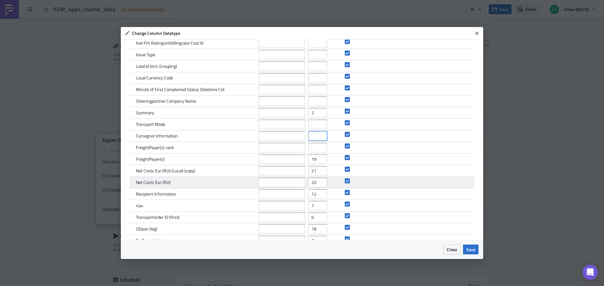
scroll to position [126, 0]
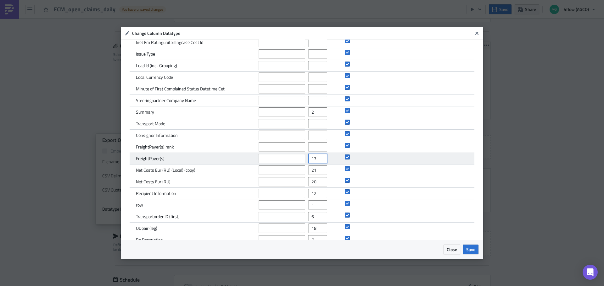
drag, startPoint x: 317, startPoint y: 159, endPoint x: 311, endPoint y: 159, distance: 5.3
click at [311, 159] on input "16" at bounding box center [317, 158] width 19 height 9
drag, startPoint x: 314, startPoint y: 159, endPoint x: 306, endPoint y: 160, distance: 8.0
click at [308, 160] on input "16" at bounding box center [317, 158] width 19 height 9
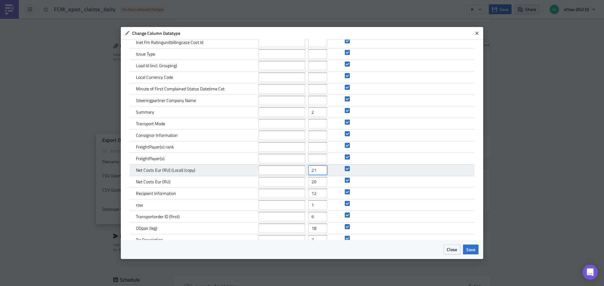
drag, startPoint x: 315, startPoint y: 171, endPoint x: 299, endPoint y: 174, distance: 16.8
click at [299, 174] on div "Net Costs Eur (RU) (Local) (copy) 21" at bounding box center [302, 171] width 344 height 12
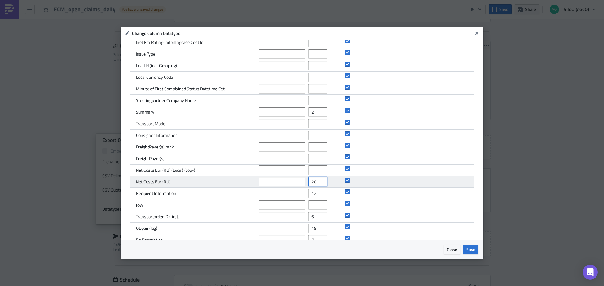
drag, startPoint x: 316, startPoint y: 182, endPoint x: 303, endPoint y: 184, distance: 12.7
click at [303, 184] on div "Net Costs Eur (RU) 20" at bounding box center [302, 182] width 344 height 12
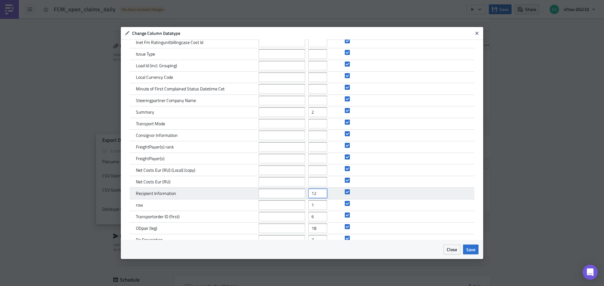
drag, startPoint x: 312, startPoint y: 194, endPoint x: 303, endPoint y: 196, distance: 9.6
click at [303, 196] on div "Recipient Information 12" at bounding box center [302, 194] width 344 height 12
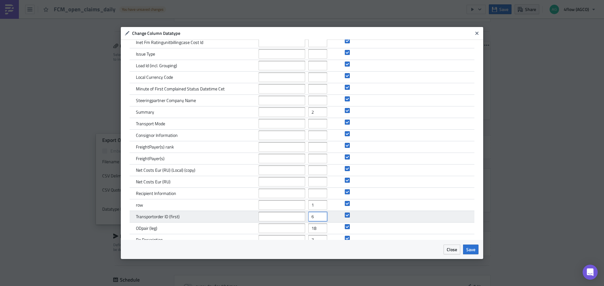
drag, startPoint x: 313, startPoint y: 218, endPoint x: 305, endPoint y: 219, distance: 8.7
click at [305, 220] on div "Transportorder ID (first) 6" at bounding box center [302, 217] width 344 height 12
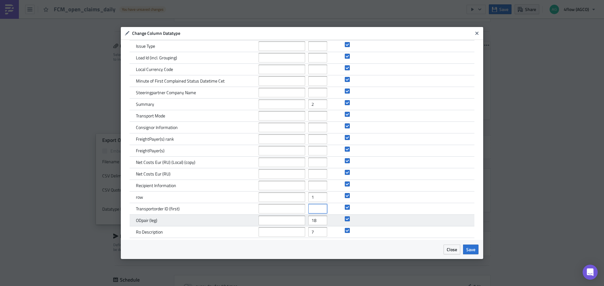
scroll to position [137, 0]
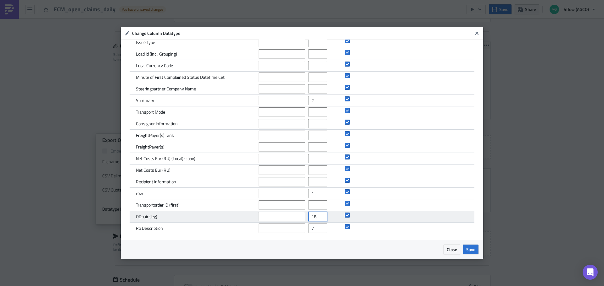
drag, startPoint x: 315, startPoint y: 215, endPoint x: 296, endPoint y: 220, distance: 19.6
click at [296, 220] on div "ODpair (leg) 18" at bounding box center [302, 217] width 344 height 12
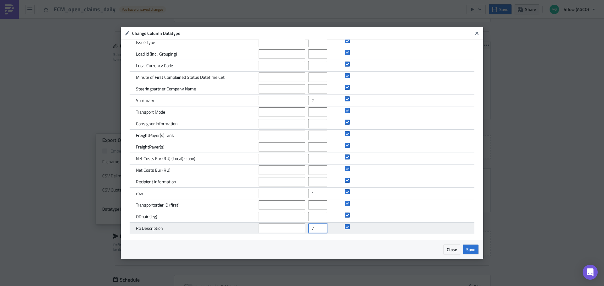
drag, startPoint x: 312, startPoint y: 229, endPoint x: 288, endPoint y: 232, distance: 24.1
click at [288, 232] on div "Ro Description 7" at bounding box center [302, 229] width 344 height 12
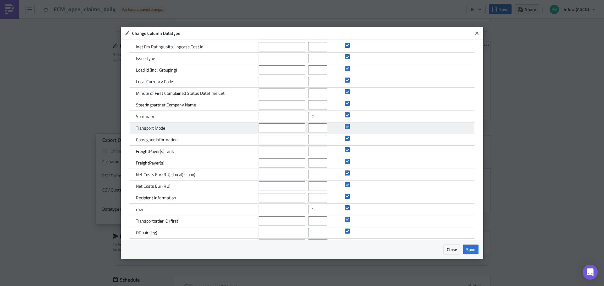
scroll to position [106, 0]
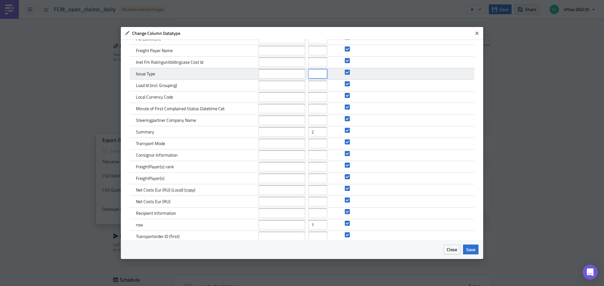
click at [310, 75] on input "number" at bounding box center [317, 73] width 19 height 9
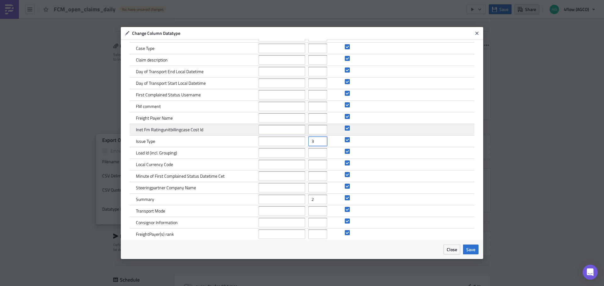
scroll to position [0, 0]
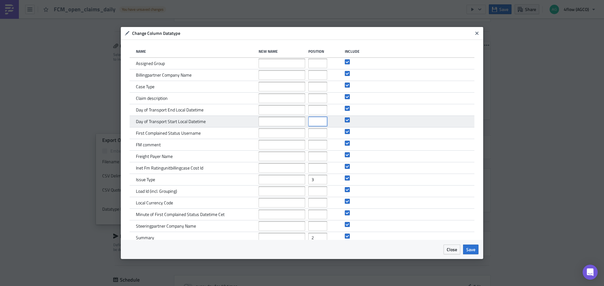
click at [309, 123] on input "number" at bounding box center [317, 121] width 19 height 9
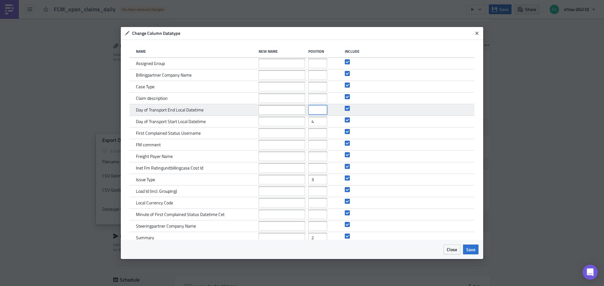
click at [308, 111] on input "number" at bounding box center [317, 109] width 19 height 9
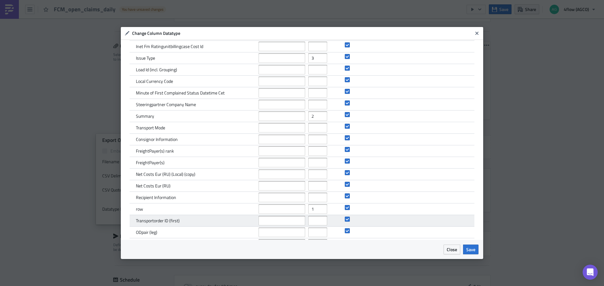
scroll to position [106, 0]
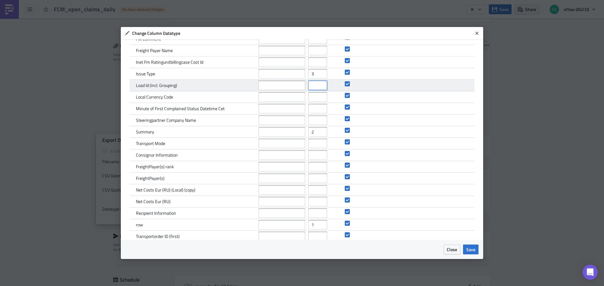
click at [308, 88] on input "number" at bounding box center [317, 85] width 19 height 9
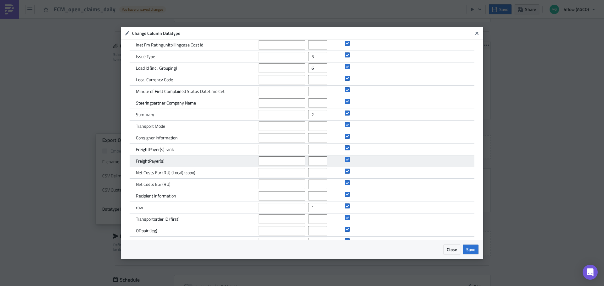
scroll to position [137, 0]
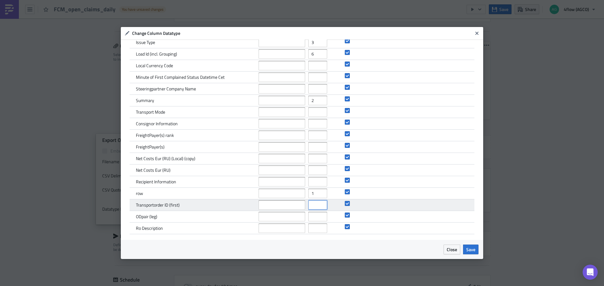
click at [317, 207] on input "number" at bounding box center [317, 205] width 19 height 9
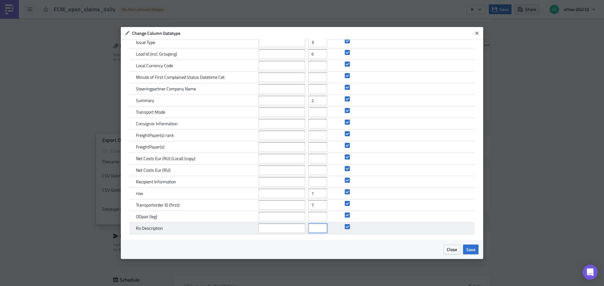
click at [314, 229] on input "number" at bounding box center [317, 228] width 19 height 9
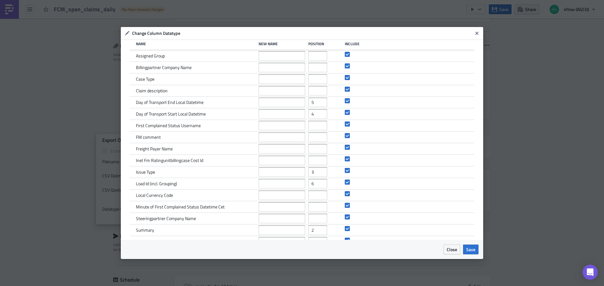
scroll to position [0, 0]
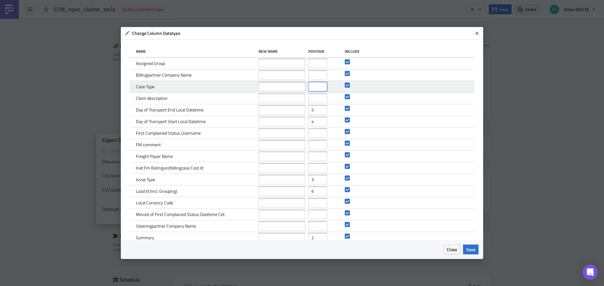
click at [310, 89] on input "number" at bounding box center [317, 86] width 19 height 9
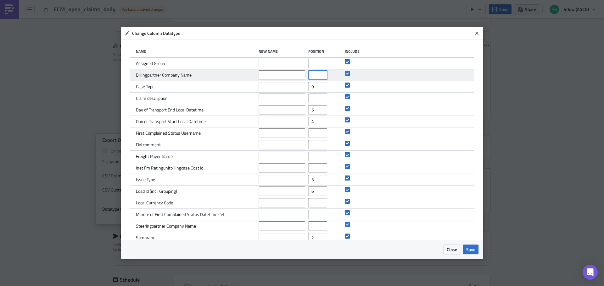
click at [310, 76] on input "number" at bounding box center [317, 74] width 19 height 9
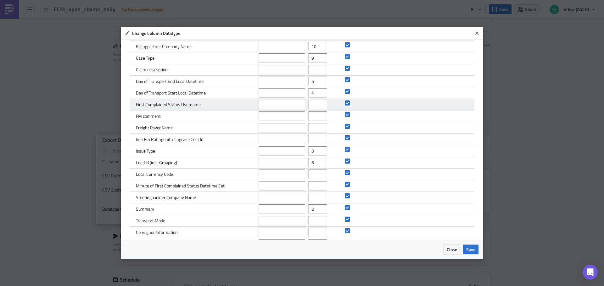
scroll to position [74, 0]
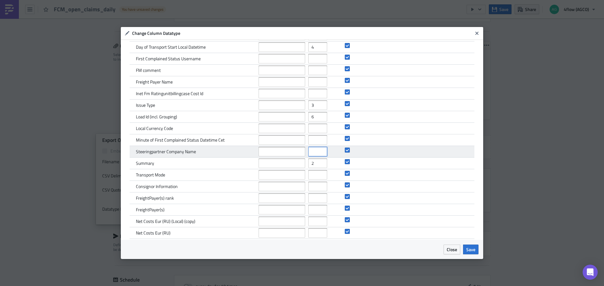
click at [308, 152] on input "number" at bounding box center [317, 151] width 19 height 9
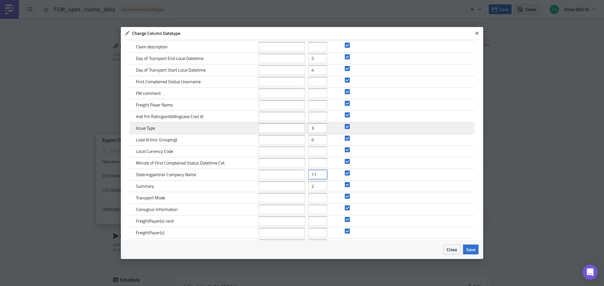
scroll to position [63, 0]
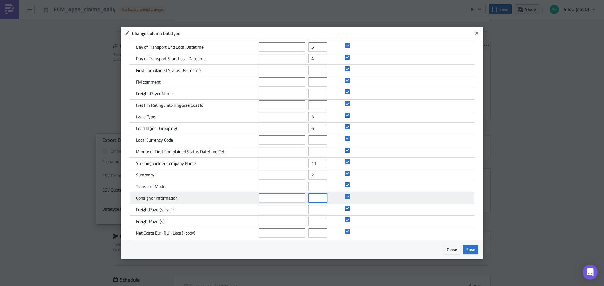
click at [310, 198] on input "number" at bounding box center [317, 198] width 19 height 9
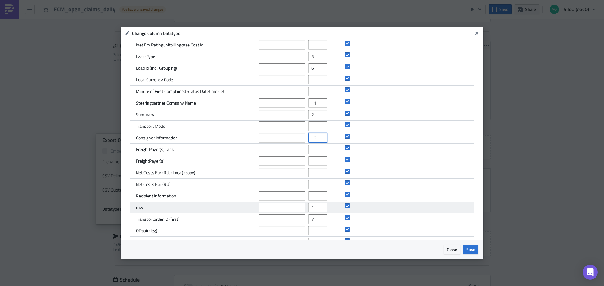
scroll to position [126, 0]
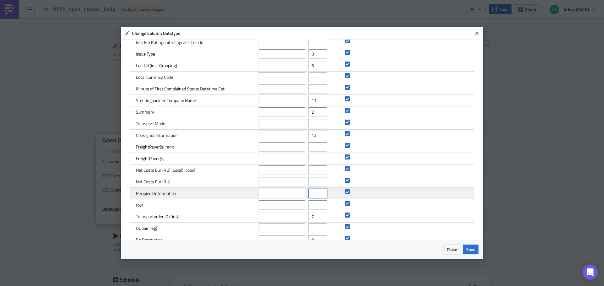
click at [309, 195] on input "number" at bounding box center [317, 193] width 19 height 9
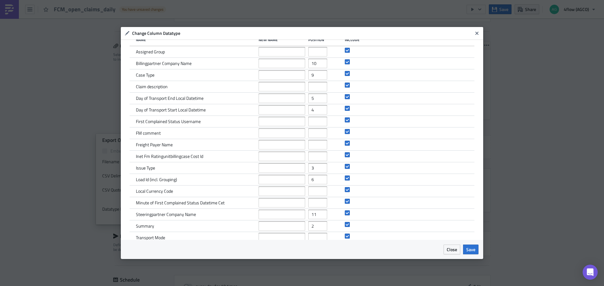
scroll to position [0, 0]
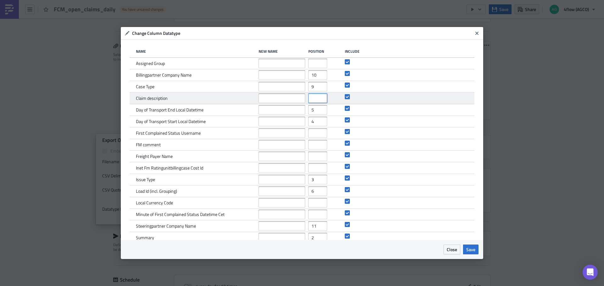
click at [310, 101] on input "number" at bounding box center [317, 98] width 19 height 9
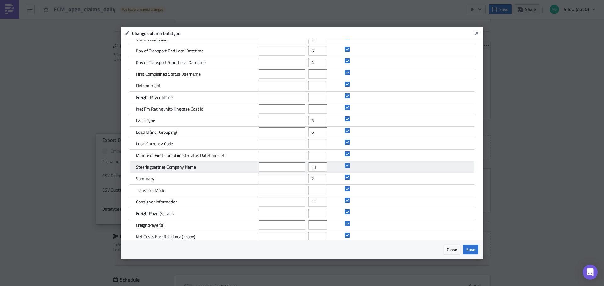
scroll to position [63, 0]
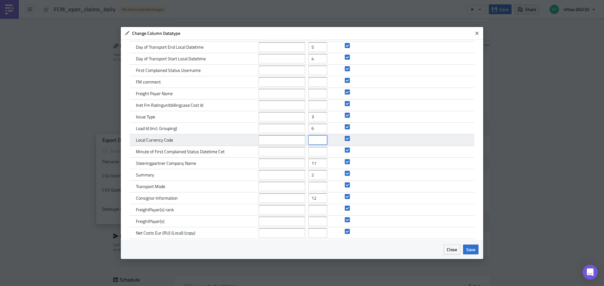
click at [312, 140] on input "number" at bounding box center [317, 139] width 19 height 9
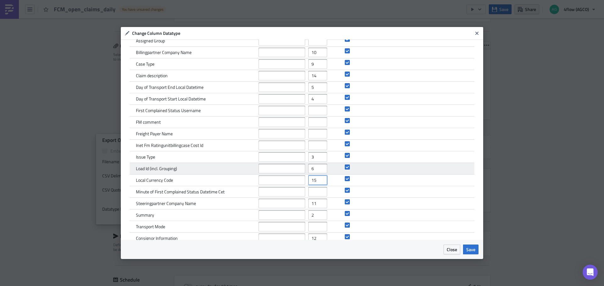
scroll to position [12, 0]
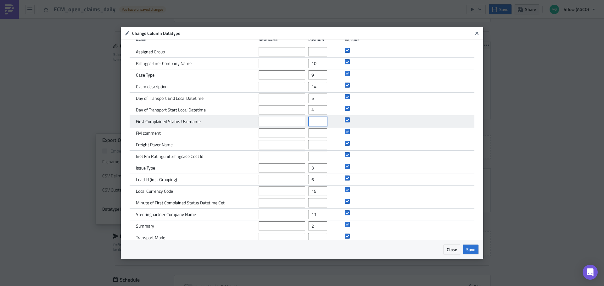
click at [309, 122] on input "number" at bounding box center [317, 121] width 19 height 9
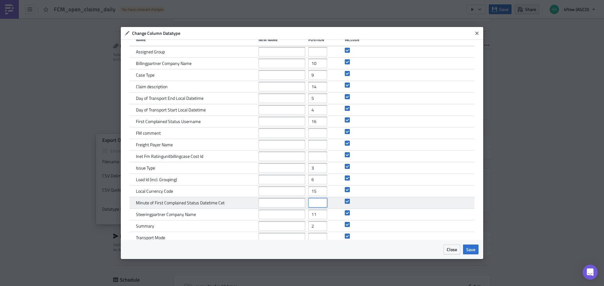
click at [310, 204] on input "number" at bounding box center [317, 202] width 19 height 9
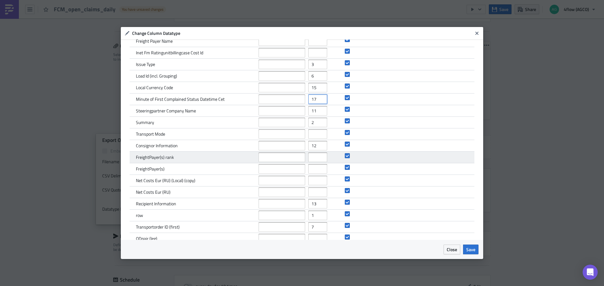
scroll to position [74, 0]
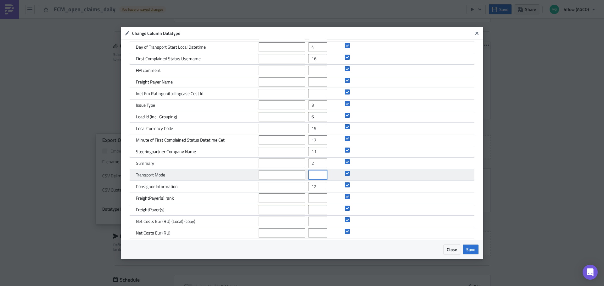
click at [310, 172] on input "number" at bounding box center [317, 174] width 19 height 9
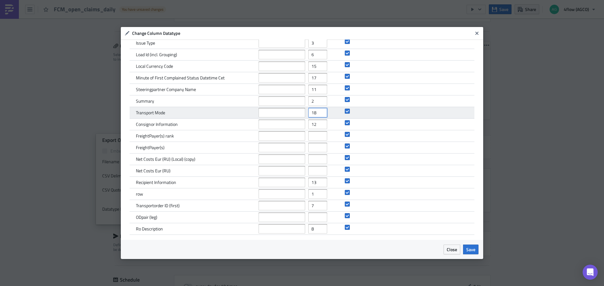
scroll to position [137, 0]
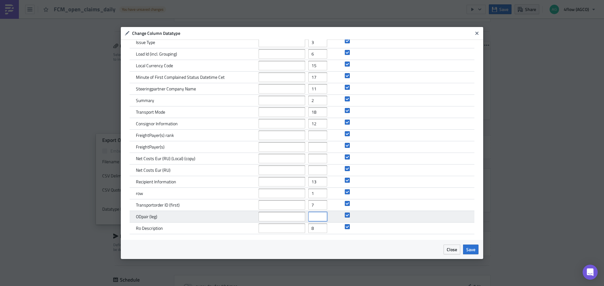
click at [310, 216] on input "number" at bounding box center [317, 216] width 19 height 9
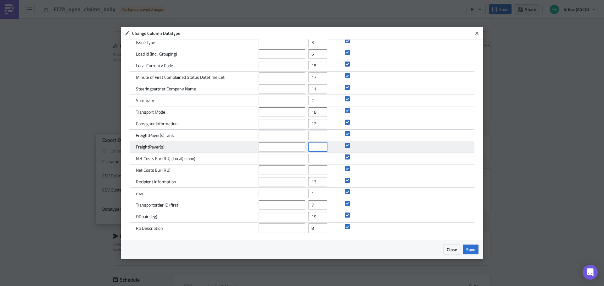
click at [309, 146] on input "number" at bounding box center [317, 146] width 19 height 9
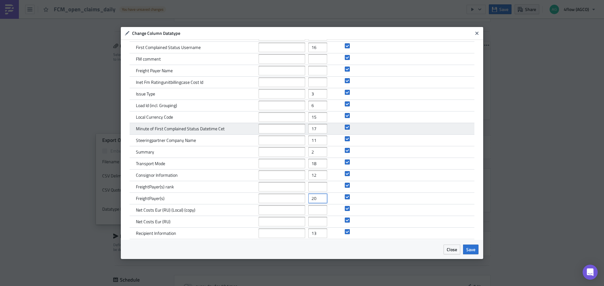
scroll to position [74, 0]
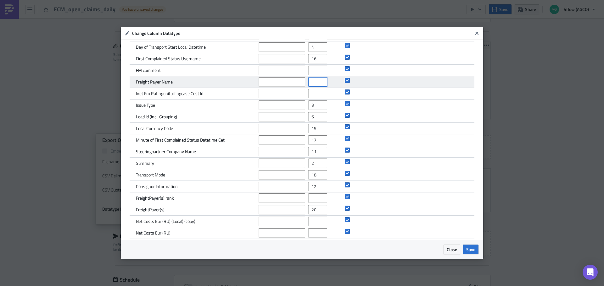
click at [313, 85] on input "number" at bounding box center [317, 81] width 19 height 9
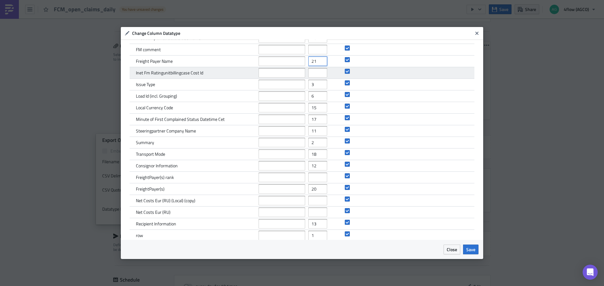
scroll to position [106, 0]
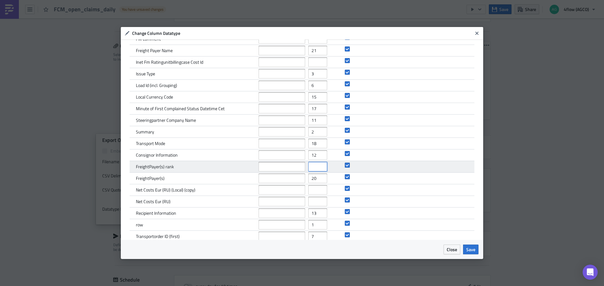
click at [311, 165] on input "number" at bounding box center [317, 166] width 19 height 9
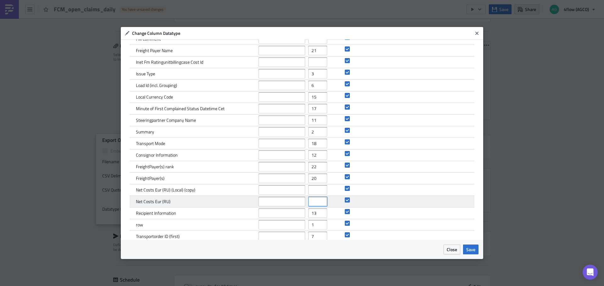
click at [310, 204] on input "number" at bounding box center [317, 201] width 19 height 9
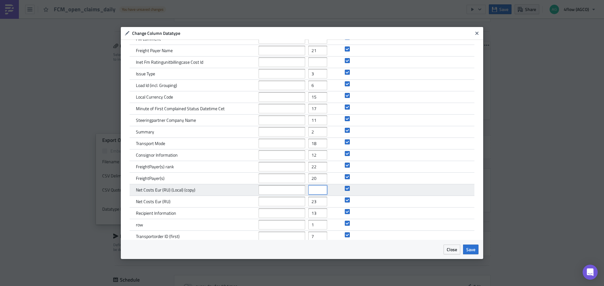
click at [309, 190] on input "number" at bounding box center [317, 189] width 19 height 9
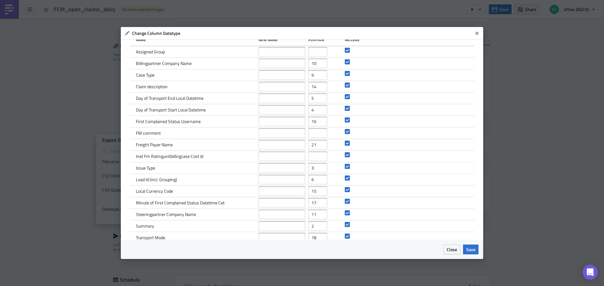
scroll to position [0, 0]
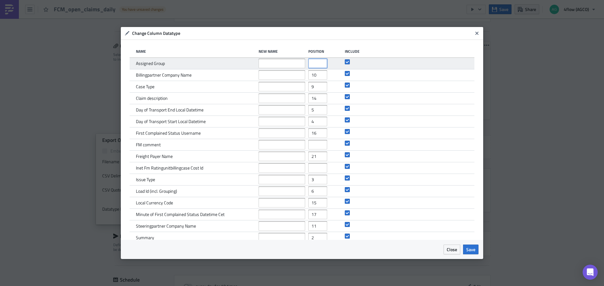
click at [316, 63] on input "number" at bounding box center [317, 63] width 19 height 9
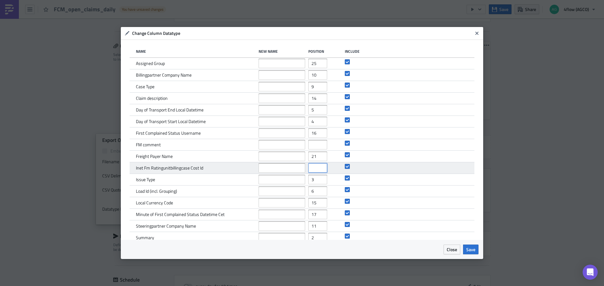
click at [311, 170] on input "number" at bounding box center [317, 167] width 19 height 9
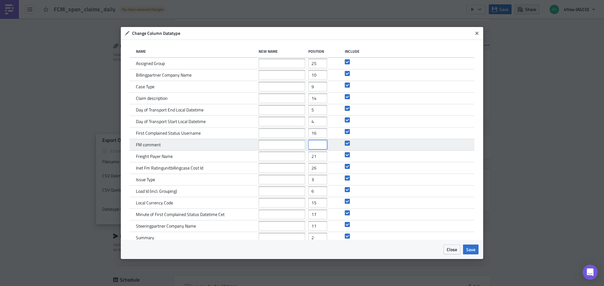
click at [312, 148] on input "number" at bounding box center [317, 144] width 19 height 9
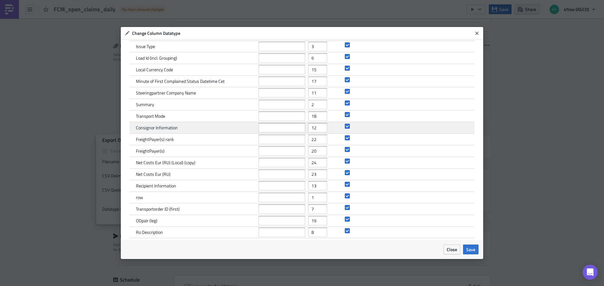
scroll to position [137, 0]
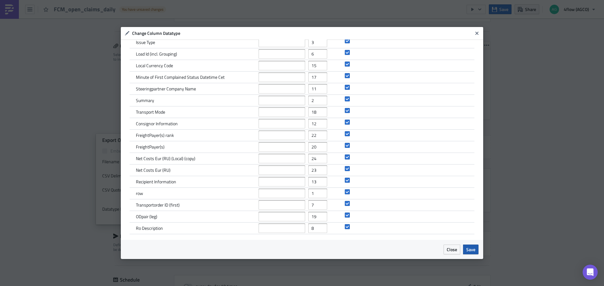
click at [471, 251] on span "Save" at bounding box center [470, 249] width 9 height 7
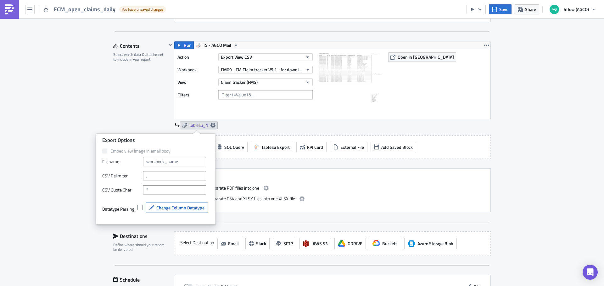
click at [76, 99] on div "Execution Log Edit " FCM_open_claims_daily " Draft Settings Configure the basic…" at bounding box center [302, 104] width 604 height 535
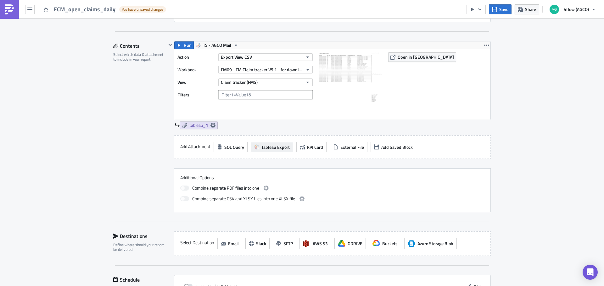
click at [266, 148] on span "Tableau Export" at bounding box center [275, 147] width 28 height 7
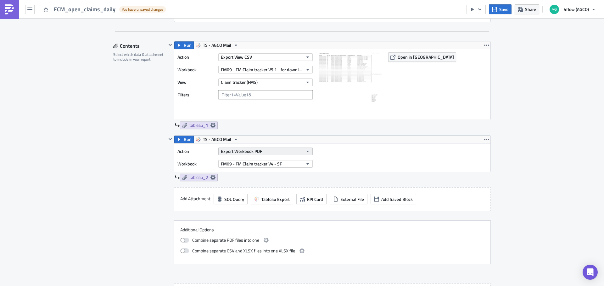
click at [307, 152] on icon "button" at bounding box center [307, 151] width 5 height 5
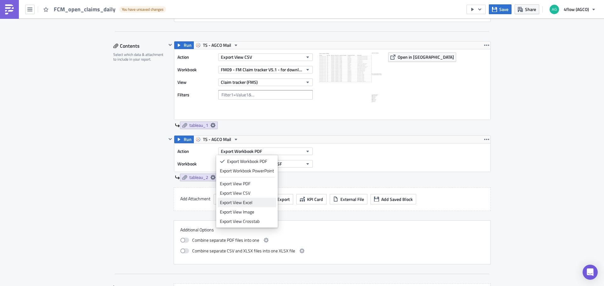
click at [251, 202] on div "Export View Excel" at bounding box center [247, 203] width 54 height 6
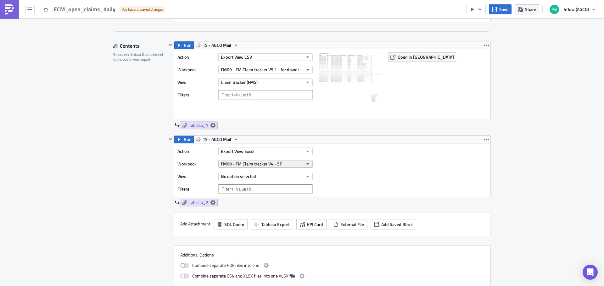
click at [305, 166] on icon "button" at bounding box center [307, 164] width 5 height 5
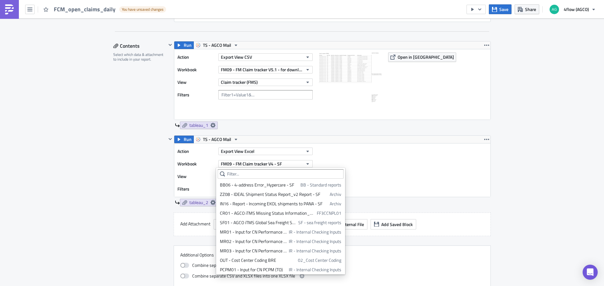
click at [384, 155] on div "Action Export View Excel Workbook FM09 - FM Claim tracker V4 - SF View No optio…" at bounding box center [332, 170] width 316 height 53
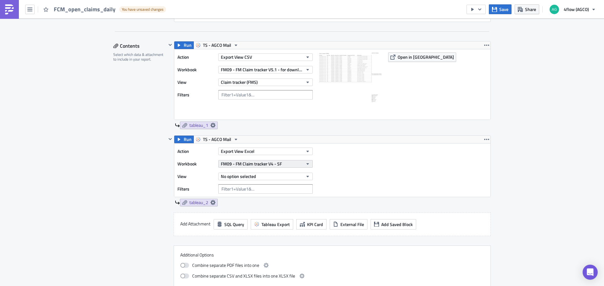
click at [306, 163] on icon "button" at bounding box center [307, 164] width 5 height 5
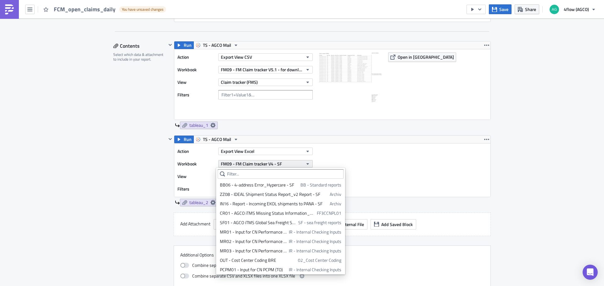
click at [306, 163] on icon "button" at bounding box center [307, 164] width 5 height 5
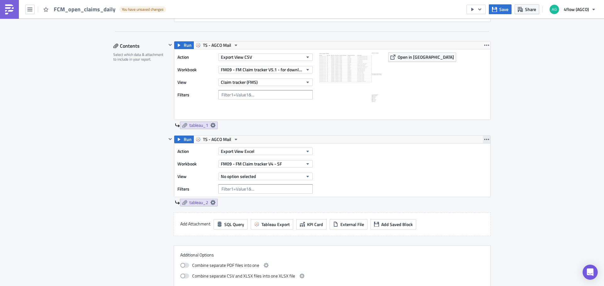
click at [482, 142] on button "button" at bounding box center [486, 140] width 8 height 8
click at [474, 176] on div "Remove" at bounding box center [488, 177] width 42 height 6
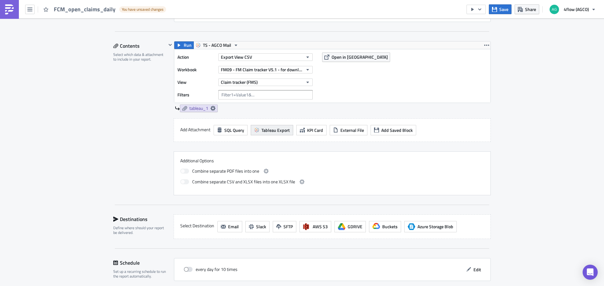
click at [276, 130] on span "Tableau Export" at bounding box center [275, 130] width 28 height 7
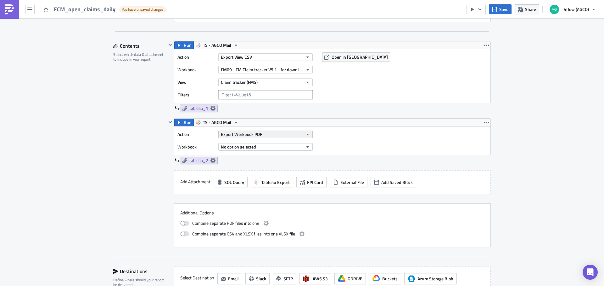
click at [306, 134] on icon "button" at bounding box center [307, 134] width 5 height 5
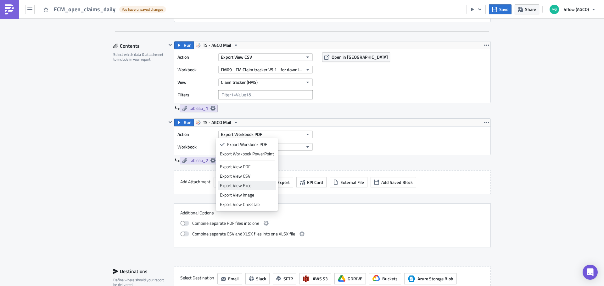
click at [241, 185] on div "Export View Excel" at bounding box center [247, 186] width 54 height 6
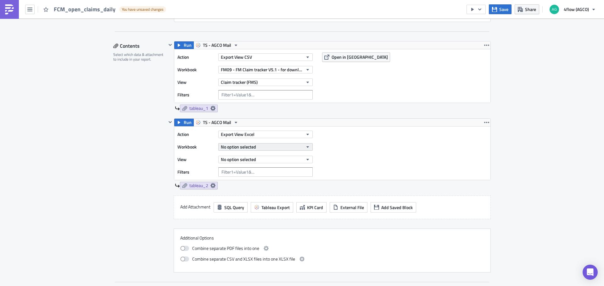
click at [287, 145] on button "No option selected" at bounding box center [265, 147] width 94 height 8
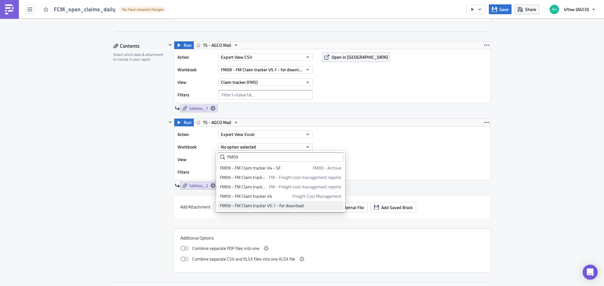
click at [281, 207] on div "FM09 - FM Claim tracker V5.1 - for download" at bounding box center [280, 206] width 121 height 6
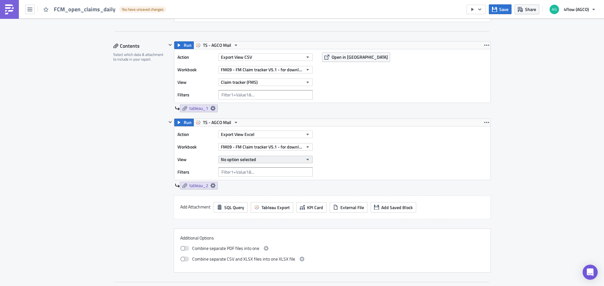
click at [305, 158] on icon "button" at bounding box center [307, 159] width 5 height 5
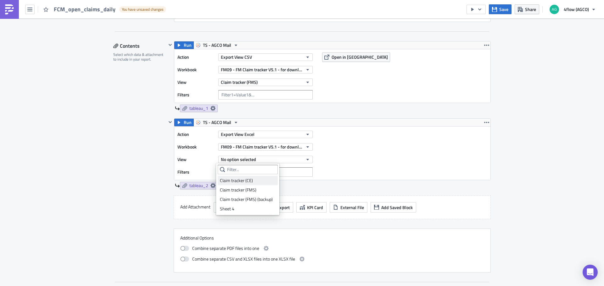
click at [254, 181] on div "Claim tracker (CE)" at bounding box center [248, 181] width 56 height 6
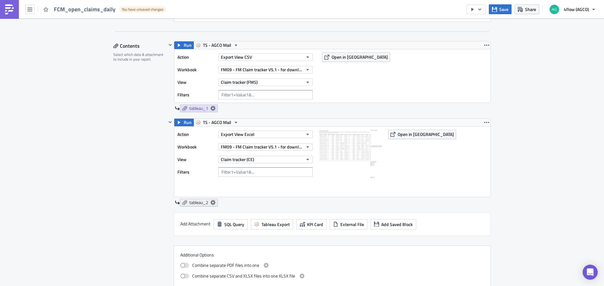
click at [212, 202] on icon at bounding box center [212, 202] width 5 height 5
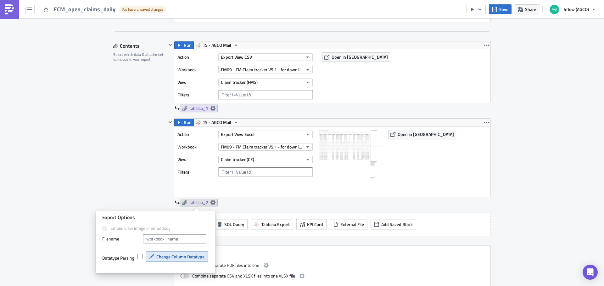
click at [175, 257] on span "Change Column Datatype" at bounding box center [180, 257] width 48 height 7
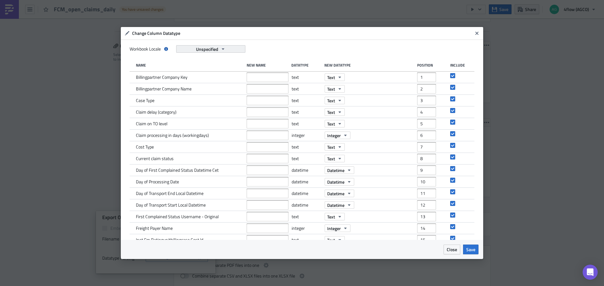
click at [227, 51] on button "Unspecified" at bounding box center [210, 49] width 69 height 8
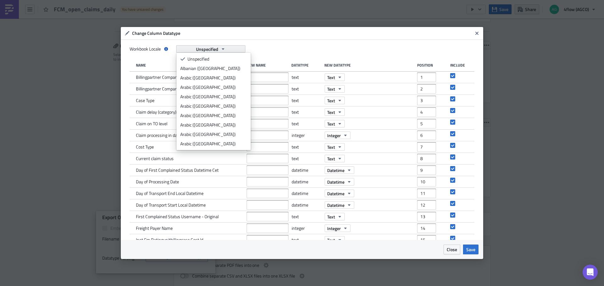
click at [232, 48] on button "Unspecified" at bounding box center [210, 49] width 69 height 8
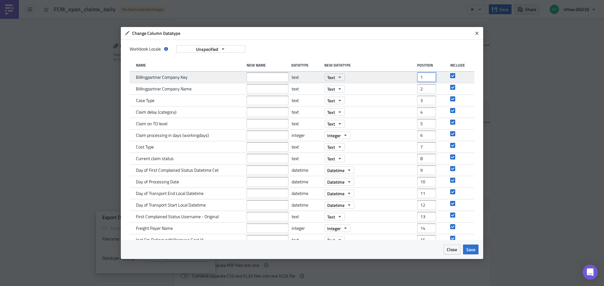
drag, startPoint x: 419, startPoint y: 77, endPoint x: 410, endPoint y: 79, distance: 9.2
click at [410, 79] on div "Billingpartner Company Key text Text 1" at bounding box center [302, 78] width 344 height 12
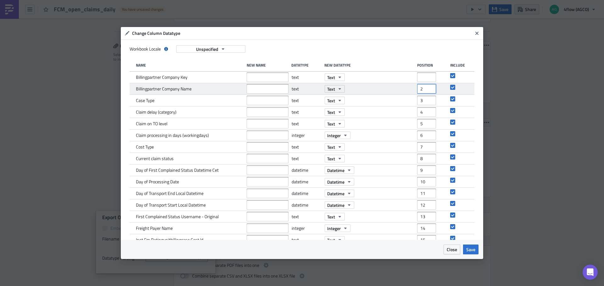
drag, startPoint x: 420, startPoint y: 88, endPoint x: 413, endPoint y: 88, distance: 7.3
click at [417, 88] on input "2" at bounding box center [426, 88] width 19 height 9
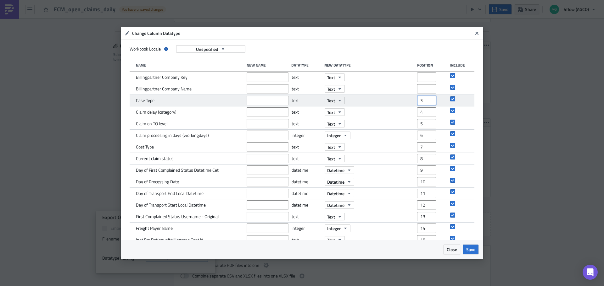
drag, startPoint x: 421, startPoint y: 102, endPoint x: 411, endPoint y: 100, distance: 10.9
click at [411, 100] on div "Case Type text Text 3" at bounding box center [302, 101] width 344 height 12
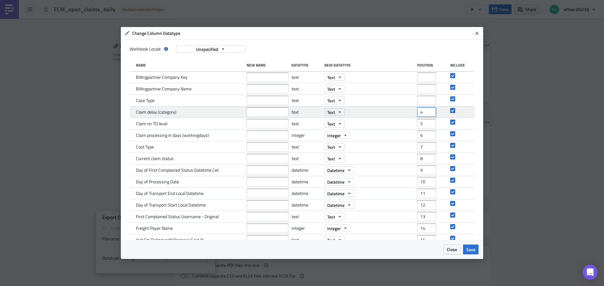
drag, startPoint x: 420, startPoint y: 111, endPoint x: 411, endPoint y: 112, distance: 9.2
click at [411, 112] on div "Claim delay (category) text Text 4" at bounding box center [302, 113] width 344 height 12
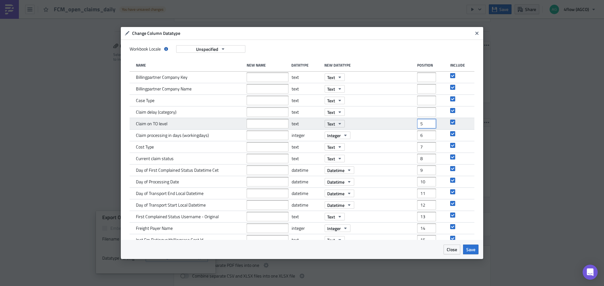
drag, startPoint x: 421, startPoint y: 123, endPoint x: 410, endPoint y: 124, distance: 10.8
click at [410, 124] on div "Claim on TO level text Text 5" at bounding box center [302, 124] width 344 height 12
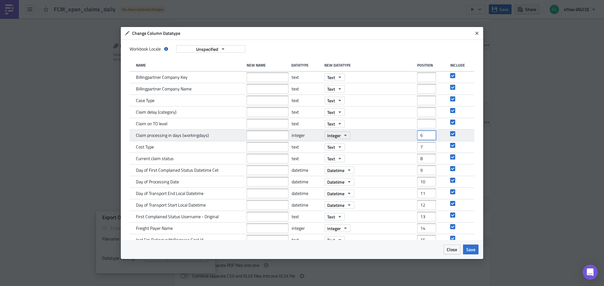
drag, startPoint x: 417, startPoint y: 135, endPoint x: 413, endPoint y: 137, distance: 4.8
click at [417, 137] on input "6" at bounding box center [426, 135] width 19 height 9
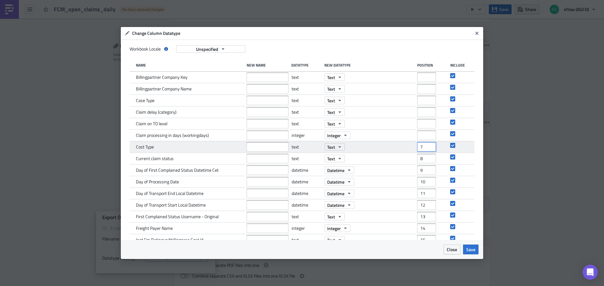
drag, startPoint x: 419, startPoint y: 148, endPoint x: 404, endPoint y: 152, distance: 15.2
click at [404, 151] on div "Cost Type text Text 7" at bounding box center [302, 147] width 344 height 12
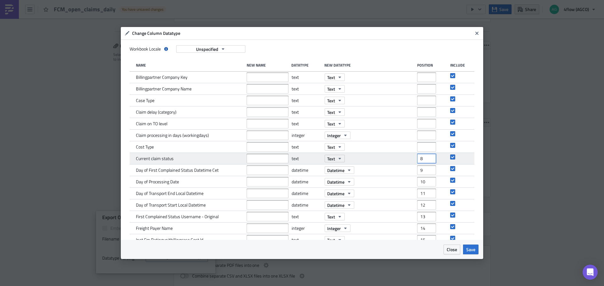
drag, startPoint x: 420, startPoint y: 161, endPoint x: 410, endPoint y: 159, distance: 9.6
click at [410, 159] on div "Current claim status text Text 8" at bounding box center [302, 159] width 344 height 12
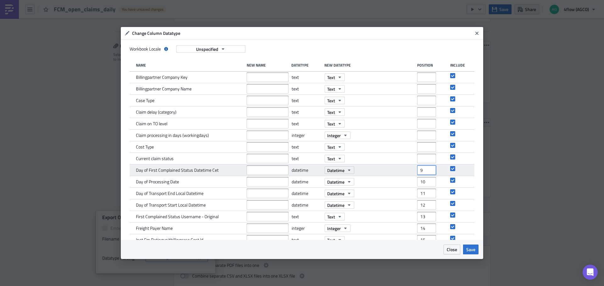
click at [410, 171] on div "Day of First Complained Status Datetime Cet datetime Datetime 9" at bounding box center [302, 171] width 344 height 12
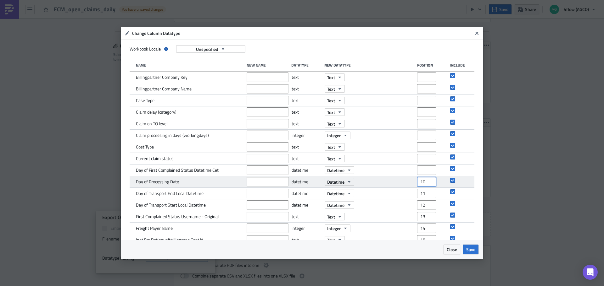
drag, startPoint x: 421, startPoint y: 184, endPoint x: 413, endPoint y: 185, distance: 8.4
click at [417, 183] on input "10" at bounding box center [426, 181] width 19 height 9
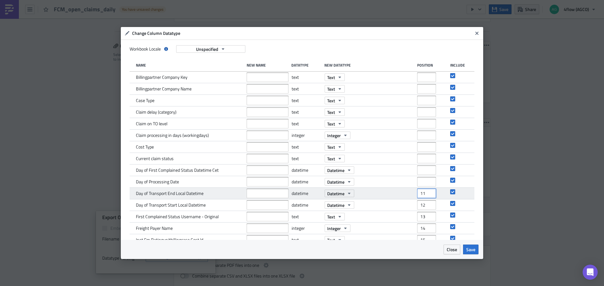
drag, startPoint x: 422, startPoint y: 193, endPoint x: 411, endPoint y: 197, distance: 11.5
click at [412, 195] on div "Day of Transport End Local Datetime datetime Datetime 11" at bounding box center [302, 194] width 344 height 12
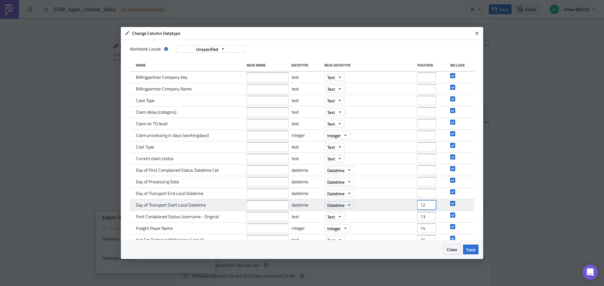
drag, startPoint x: 416, startPoint y: 207, endPoint x: 410, endPoint y: 207, distance: 5.7
click at [410, 207] on div "Day of Transport Start Local Datetime datetime Datetime 12" at bounding box center [302, 206] width 344 height 12
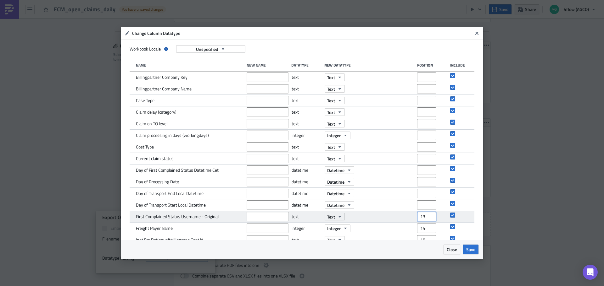
drag, startPoint x: 423, startPoint y: 218, endPoint x: 409, endPoint y: 218, distance: 13.8
click at [409, 218] on div "First Complained Status Username - Original text Text 13" at bounding box center [302, 217] width 344 height 12
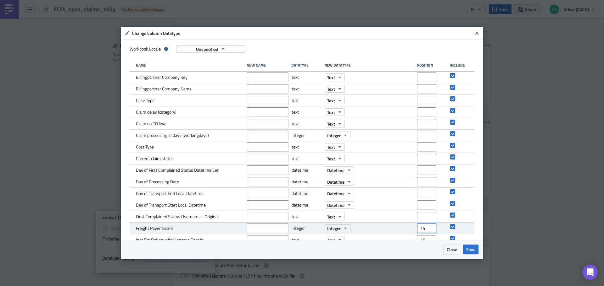
drag, startPoint x: 414, startPoint y: 230, endPoint x: 402, endPoint y: 234, distance: 12.4
click at [405, 233] on div "Freight Payer Name integer Integer 14" at bounding box center [302, 229] width 344 height 12
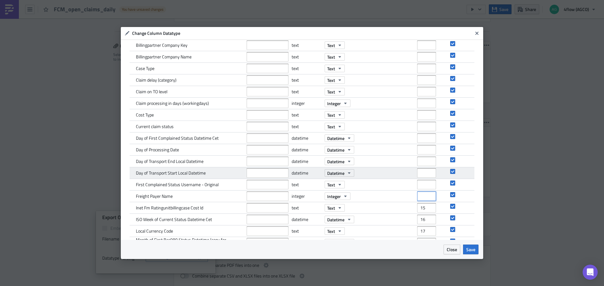
scroll to position [126, 0]
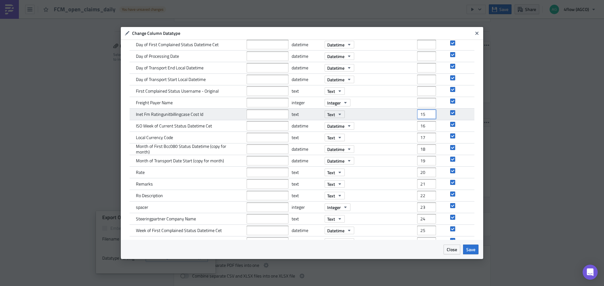
drag, startPoint x: 418, startPoint y: 115, endPoint x: 407, endPoint y: 117, distance: 10.8
click at [407, 117] on div "Inet Fm Ratingunitbillingcase Cost Id text Text 15" at bounding box center [302, 115] width 344 height 12
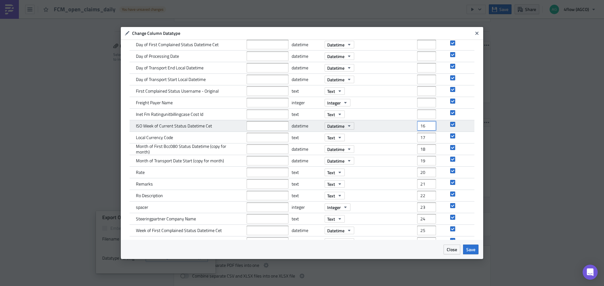
drag, startPoint x: 422, startPoint y: 127, endPoint x: 394, endPoint y: 131, distance: 29.2
click at [394, 131] on div "ISO Week of Current Status Datetime Cet datetime Datetime 16" at bounding box center [302, 126] width 344 height 12
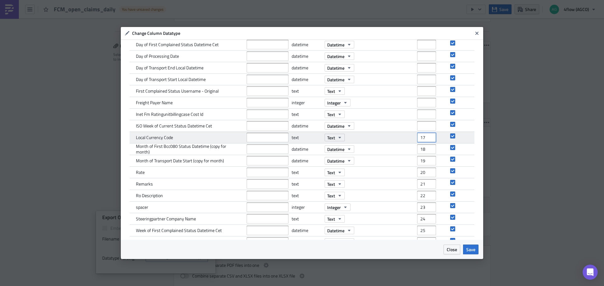
drag, startPoint x: 421, startPoint y: 139, endPoint x: 412, endPoint y: 142, distance: 8.9
click at [412, 141] on div "Local Currency Code text Text 17" at bounding box center [302, 138] width 344 height 12
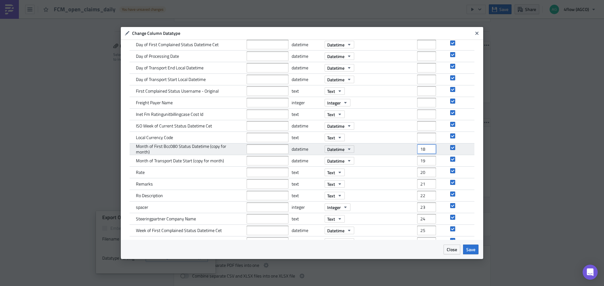
drag, startPoint x: 422, startPoint y: 149, endPoint x: 396, endPoint y: 152, distance: 25.7
click at [396, 152] on div "Month of First Bcc080 Status Datetime (copy for month) datetime Datetime 18" at bounding box center [302, 150] width 344 height 12
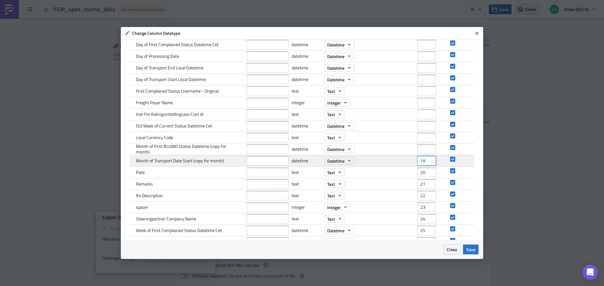
drag, startPoint x: 422, startPoint y: 160, endPoint x: 408, endPoint y: 162, distance: 13.6
click at [409, 162] on div "Month of Transport Date Start (copy for month) datetime Datetime 19" at bounding box center [302, 161] width 344 height 12
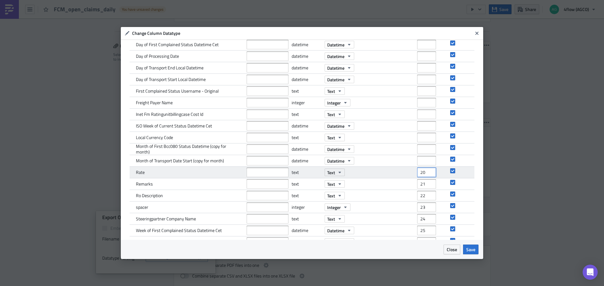
drag, startPoint x: 419, startPoint y: 175, endPoint x: 404, endPoint y: 177, distance: 14.9
click at [404, 177] on div "Rate text Text 20" at bounding box center [302, 173] width 344 height 12
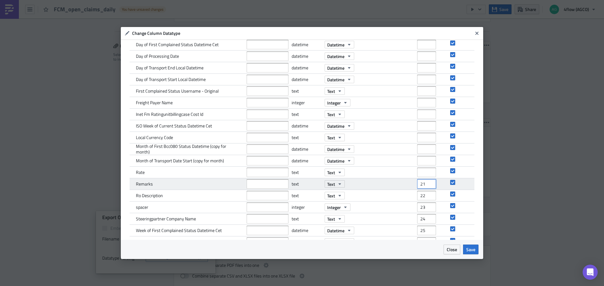
drag, startPoint x: 421, startPoint y: 185, endPoint x: 400, endPoint y: 186, distance: 20.5
click at [401, 187] on div "Remarks text Text 21" at bounding box center [302, 185] width 344 height 12
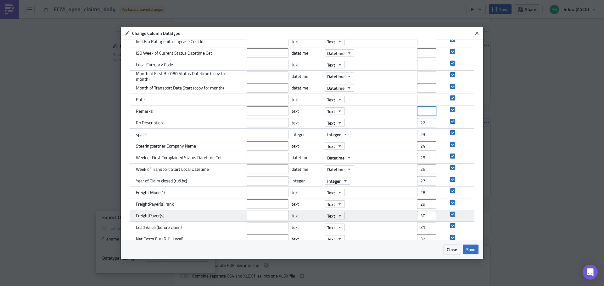
scroll to position [220, 0]
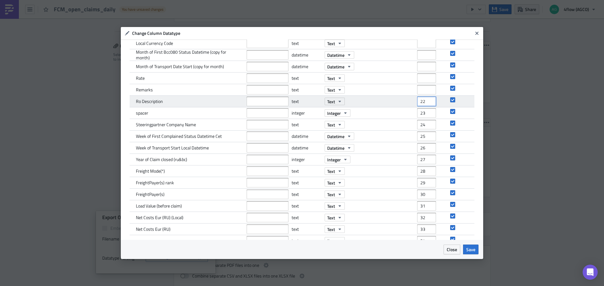
drag, startPoint x: 422, startPoint y: 101, endPoint x: 396, endPoint y: 104, distance: 26.3
click at [396, 104] on div "Ro Description text Text 22" at bounding box center [302, 102] width 344 height 12
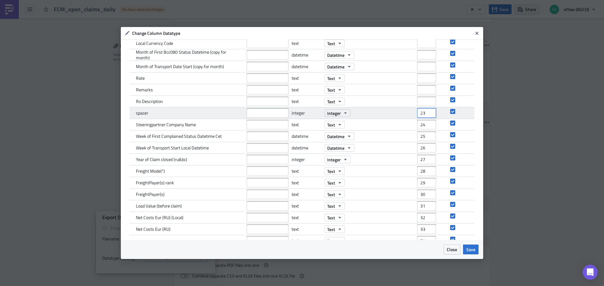
drag, startPoint x: 422, startPoint y: 112, endPoint x: 401, endPoint y: 115, distance: 21.0
click at [402, 115] on div "spacer integer Integer 23" at bounding box center [302, 113] width 344 height 12
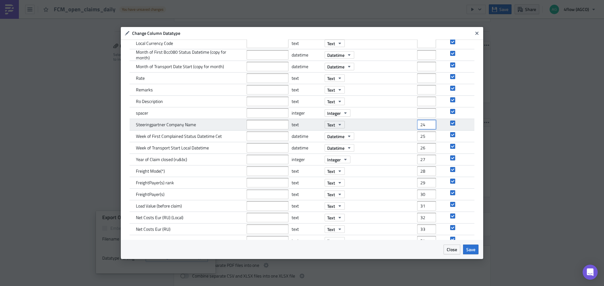
drag, startPoint x: 422, startPoint y: 125, endPoint x: 402, endPoint y: 128, distance: 19.7
click at [402, 128] on div "Steeringpartner Company Name text Text 24" at bounding box center [302, 125] width 344 height 12
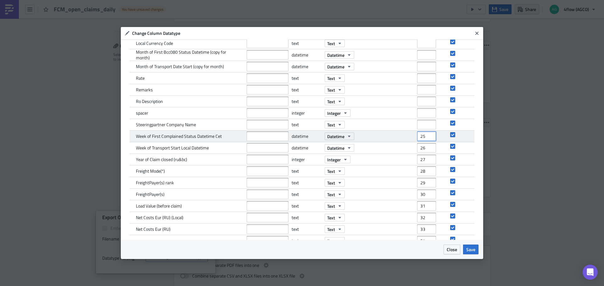
drag, startPoint x: 422, startPoint y: 136, endPoint x: 400, endPoint y: 141, distance: 21.7
click at [400, 141] on div "Week of First Complained Status Datetime Cet datetime Datetime 25" at bounding box center [302, 137] width 344 height 12
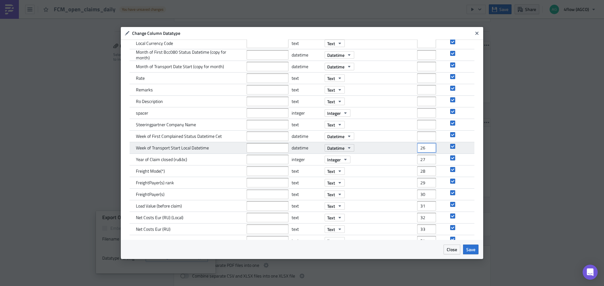
drag, startPoint x: 422, startPoint y: 150, endPoint x: 412, endPoint y: 152, distance: 9.6
click at [412, 152] on div "Week of Transport Start Local Datetime datetime Datetime 26" at bounding box center [302, 148] width 344 height 12
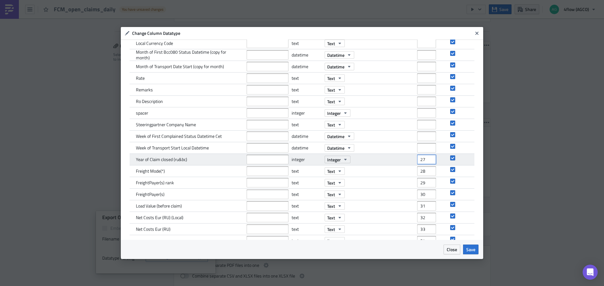
drag, startPoint x: 418, startPoint y: 160, endPoint x: 407, endPoint y: 163, distance: 10.9
click at [410, 163] on div "Year of Claim closed (ru&bc) integer Integer 27" at bounding box center [302, 160] width 344 height 12
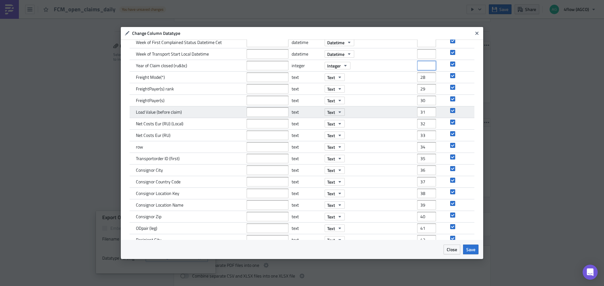
scroll to position [314, 0]
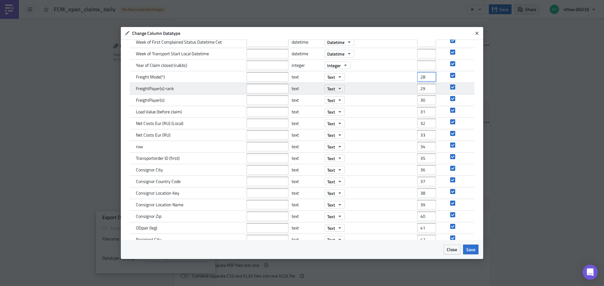
drag, startPoint x: 422, startPoint y: 80, endPoint x: 414, endPoint y: 85, distance: 9.7
click at [411, 81] on div "Freight Mode(*) text Text 28" at bounding box center [302, 77] width 344 height 12
drag, startPoint x: 422, startPoint y: 90, endPoint x: 415, endPoint y: 92, distance: 7.2
click at [417, 92] on input "29" at bounding box center [426, 88] width 19 height 9
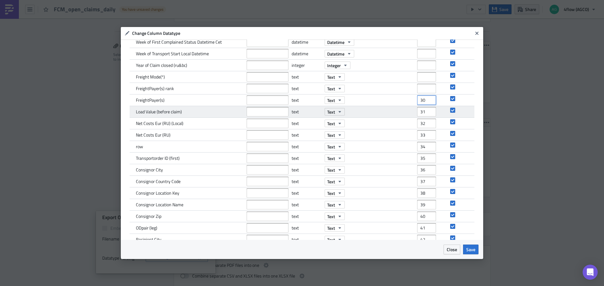
drag, startPoint x: 422, startPoint y: 100, endPoint x: 394, endPoint y: 107, distance: 28.4
click at [394, 107] on div "Name New Name Datatype New Datatype Position Include Billingpartner Company Key…" at bounding box center [302, 42] width 344 height 594
drag, startPoint x: 414, startPoint y: 116, endPoint x: 411, endPoint y: 117, distance: 3.3
click at [411, 117] on div "Load Value (before claim) text Text 31" at bounding box center [302, 112] width 344 height 12
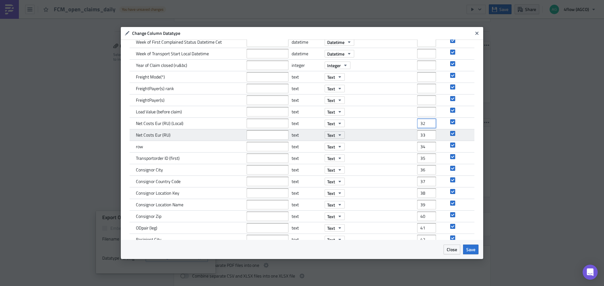
drag
click at [406, 127] on div "Net Costs Eur (RU) (Local) text Text 32" at bounding box center [302, 124] width 344 height 12
click at [408, 140] on div "Net Costs Eur (RU) text Text 33" at bounding box center [302, 136] width 344 height 12
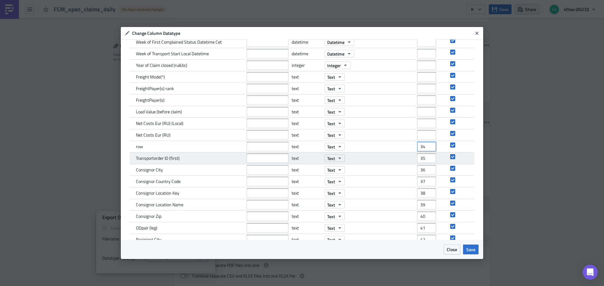
click at [405, 152] on div "row text Text 34" at bounding box center [302, 147] width 344 height 12
click at [410, 163] on div "Transportorder ID (first) text Text 35" at bounding box center [302, 159] width 344 height 12
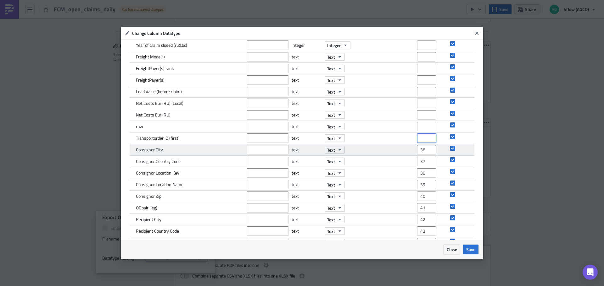
scroll to position [346, 0]
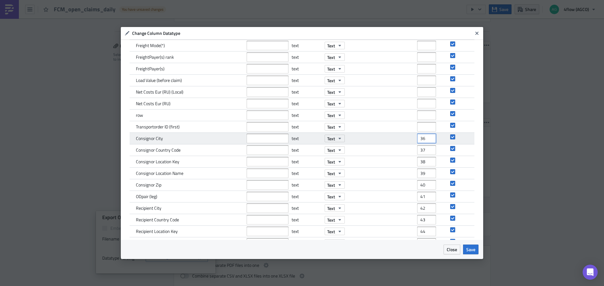
click at [417, 140] on input "36" at bounding box center [426, 138] width 19 height 9
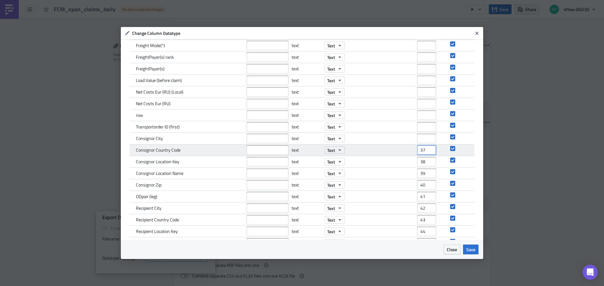
click at [402, 155] on div "Consignor Country Code text Text 37" at bounding box center [302, 151] width 344 height 12
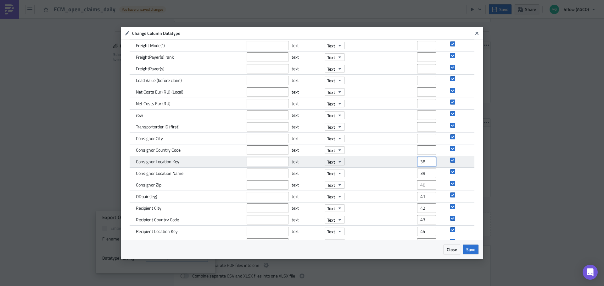
click at [400, 162] on div "Consignor Location Key text Text 38" at bounding box center [302, 162] width 344 height 12
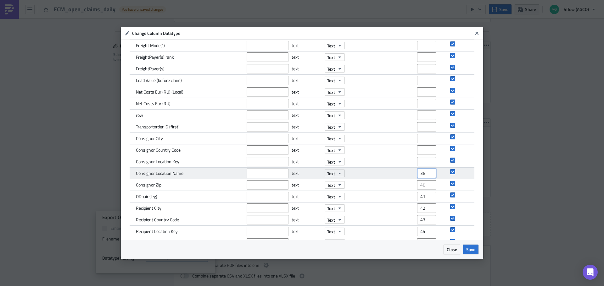
click at [419, 174] on input "36" at bounding box center [426, 173] width 19 height 9
click at [402, 175] on div "Consignor Location Name text Text 36" at bounding box center [302, 174] width 344 height 12
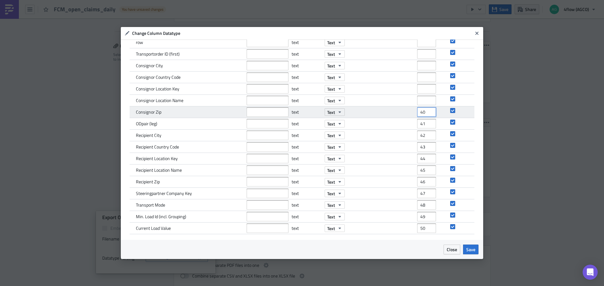
click at [408, 114] on div "Consignor Zip text Text 40" at bounding box center [302, 113] width 344 height 12
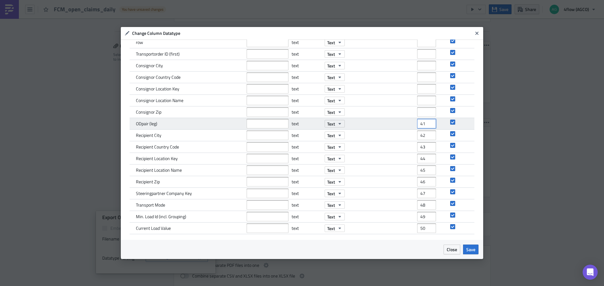
click at [400, 127] on div "ODpair (leg) text Text 41" at bounding box center [302, 124] width 344 height 12
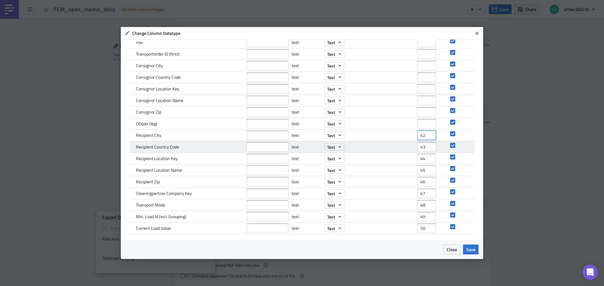
click at [408, 139] on div "Recipient City text Text 42" at bounding box center [302, 136] width 344 height 12
click at [402, 150] on div "Recipient Country Code text Text 43" at bounding box center [302, 147] width 344 height 12
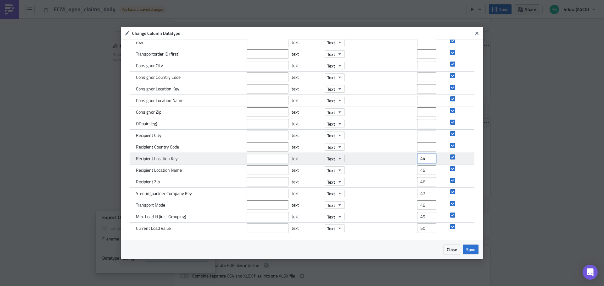
click at [411, 163] on div "Recipient Location Key text Text 44" at bounding box center [302, 159] width 344 height 12
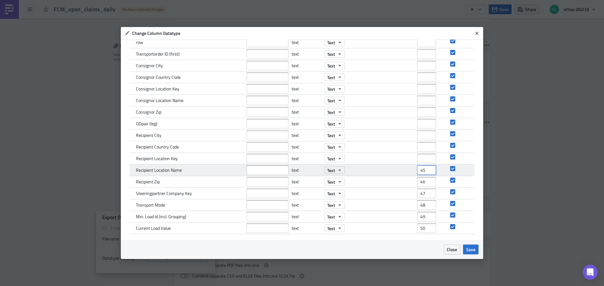
click at [401, 172] on div "Recipient Location Name text Text 45" at bounding box center [302, 171] width 344 height 12
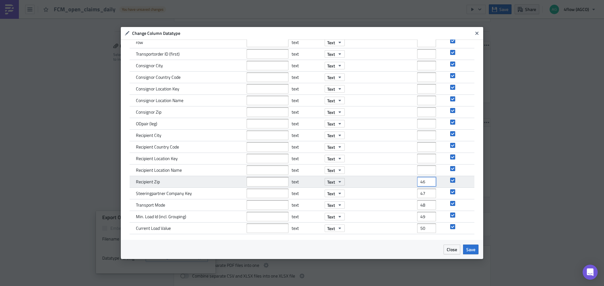
click at [403, 187] on div "Recipient Zip text Text 46" at bounding box center [302, 182] width 344 height 12
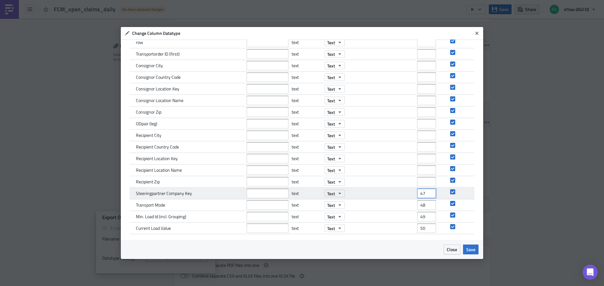
click at [410, 196] on div "Steeringpartner Company Key text Text 47" at bounding box center [302, 194] width 344 height 12
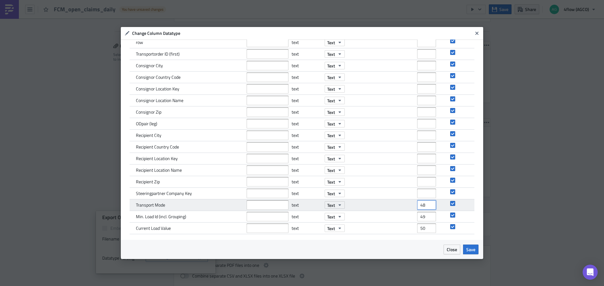
click at [411, 206] on div "Transport Mode text Text 48" at bounding box center [302, 206] width 344 height 12
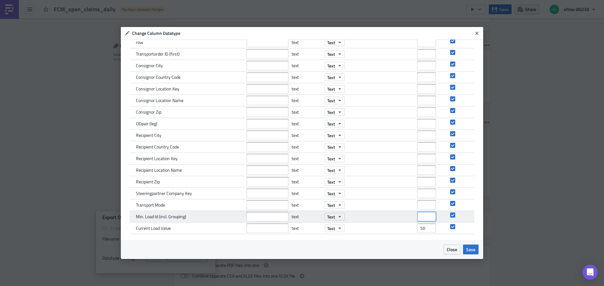
click at [406, 220] on div "Min. Load Id (incl. Grouping) text Text" at bounding box center [302, 217] width 344 height 12
click at [408, 228] on div "Current Load Value text Text 50" at bounding box center [302, 229] width 344 height 12
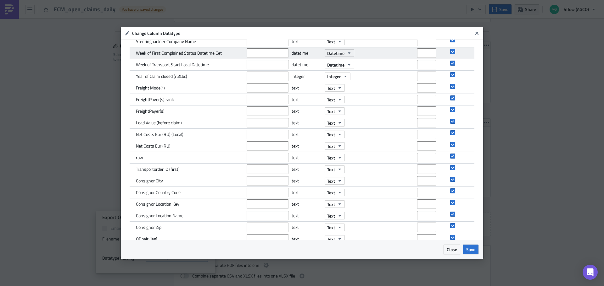
scroll to position [377, 0]
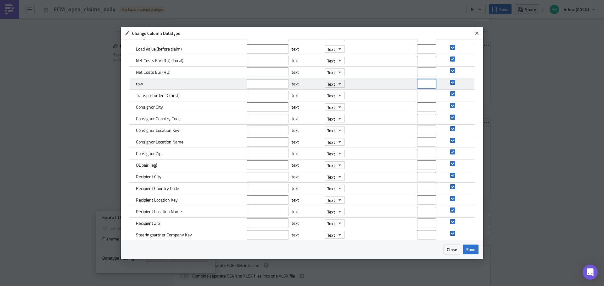
click at [417, 84] on input "number" at bounding box center [426, 83] width 19 height 9
click at [427, 82] on input "1" at bounding box center [426, 83] width 19 height 9
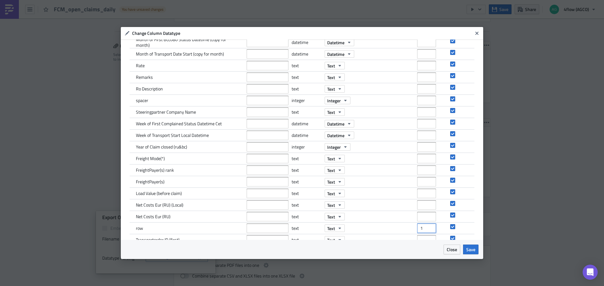
scroll to position [230, 0]
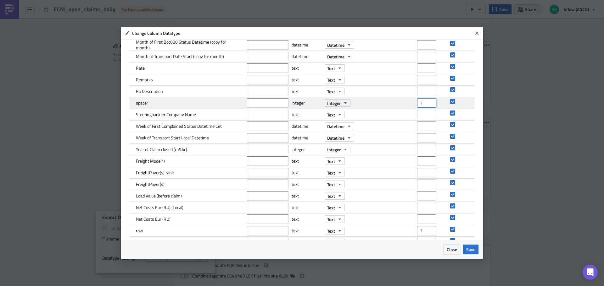
click at [425, 102] on input "1" at bounding box center [426, 102] width 19 height 9
click at [425, 102] on input "2" at bounding box center [426, 102] width 19 height 9
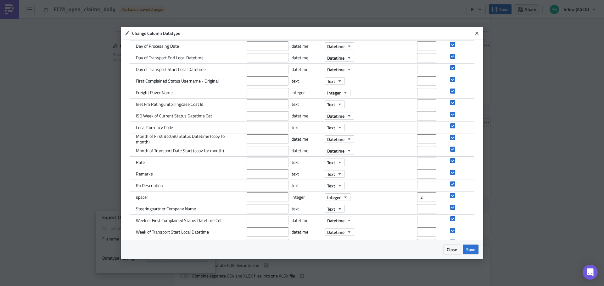
scroll to position [104, 0]
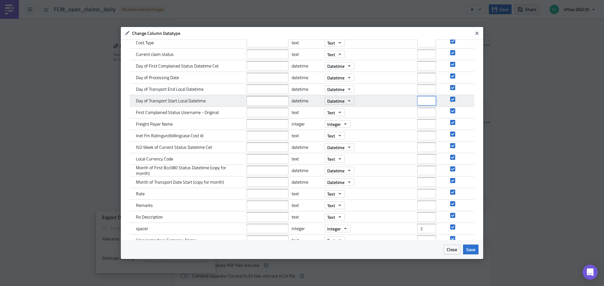
click at [419, 102] on input "number" at bounding box center [426, 100] width 19 height 9
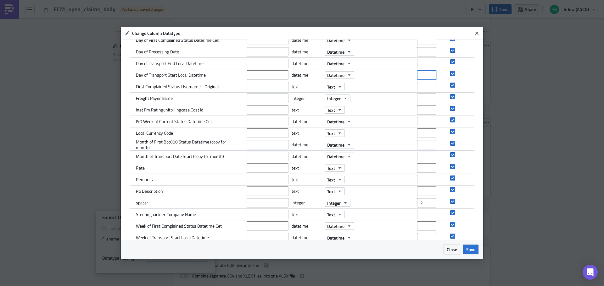
scroll to position [0, 0]
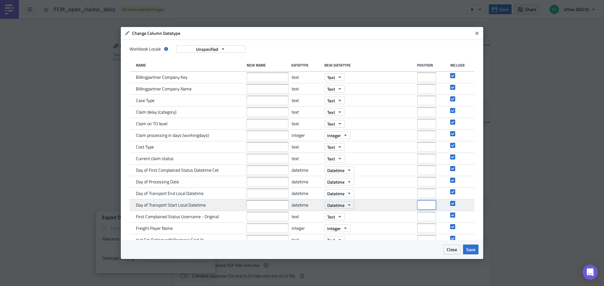
click at [422, 202] on input "number" at bounding box center [426, 205] width 19 height 9
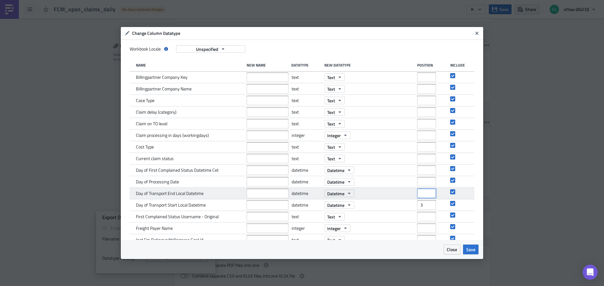
click at [419, 195] on input "number" at bounding box center [426, 193] width 19 height 9
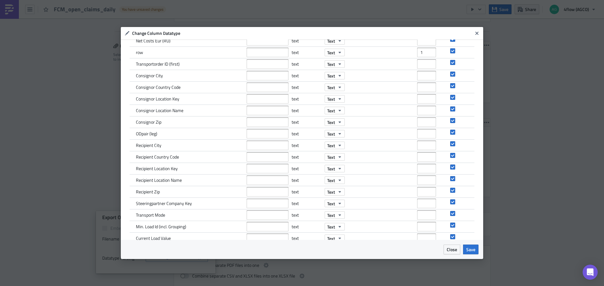
scroll to position [419, 0]
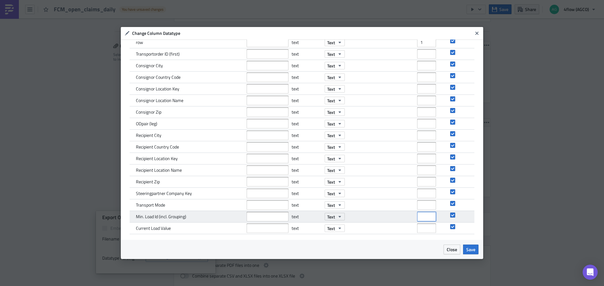
click at [418, 217] on input "number" at bounding box center [426, 216] width 19 height 9
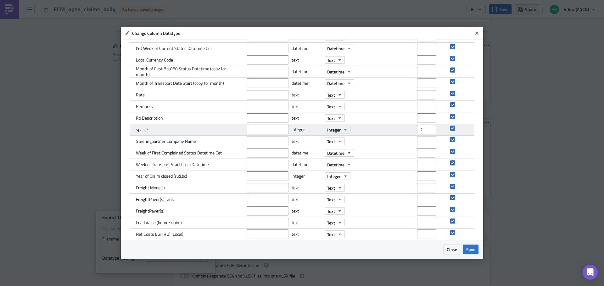
scroll to position [199, 0]
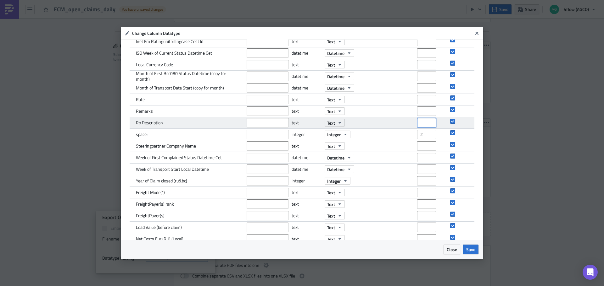
click at [417, 123] on input "number" at bounding box center [426, 122] width 19 height 9
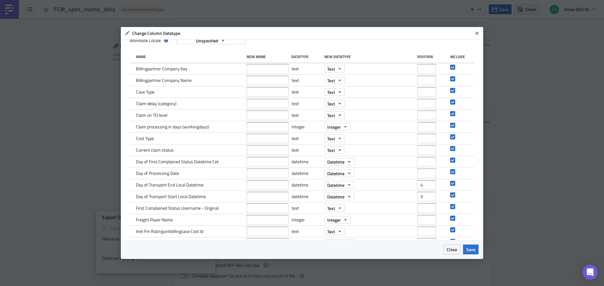
scroll to position [0, 0]
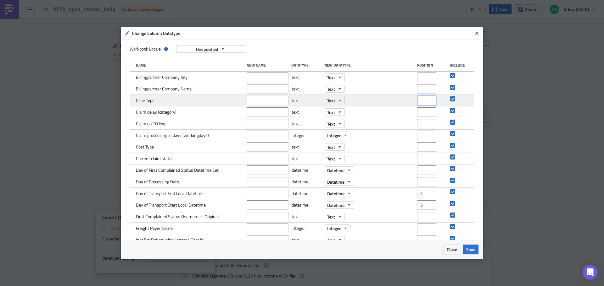
click at [418, 102] on input "number" at bounding box center [426, 100] width 19 height 9
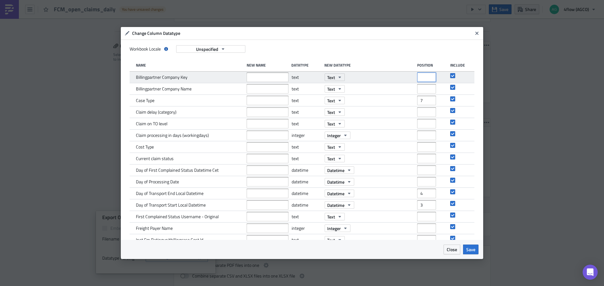
click at [420, 76] on input "number" at bounding box center [426, 77] width 19 height 9
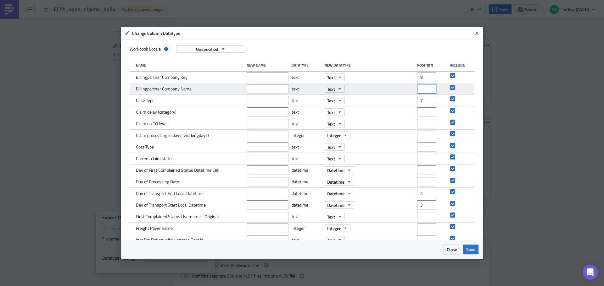
click at [420, 89] on input "number" at bounding box center [426, 88] width 19 height 9
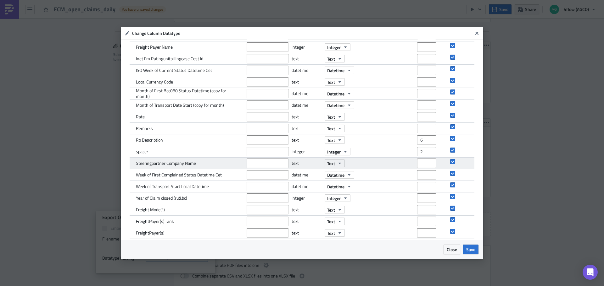
scroll to position [189, 0]
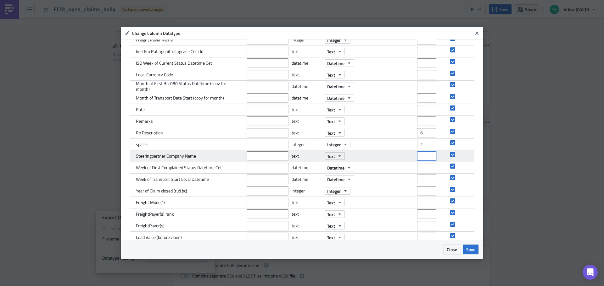
click at [419, 157] on input "number" at bounding box center [426, 156] width 19 height 9
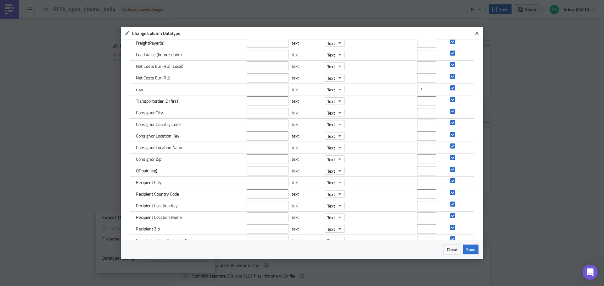
scroll to position [409, 0]
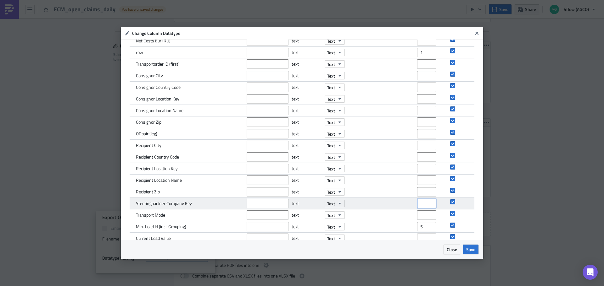
click at [417, 204] on input "number" at bounding box center [426, 203] width 19 height 9
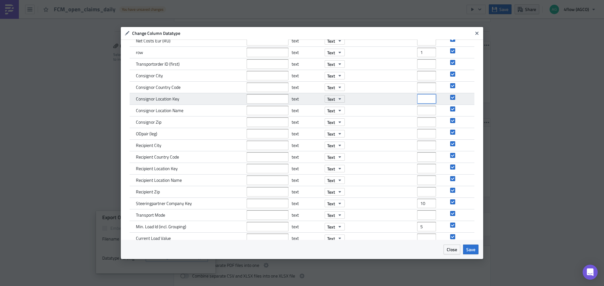
click at [419, 99] on input "number" at bounding box center [426, 98] width 19 height 9
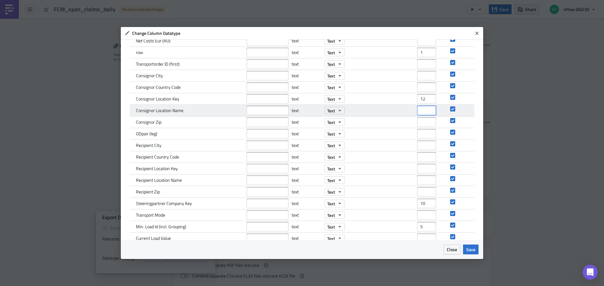
click at [420, 110] on input "number" at bounding box center [426, 110] width 19 height 9
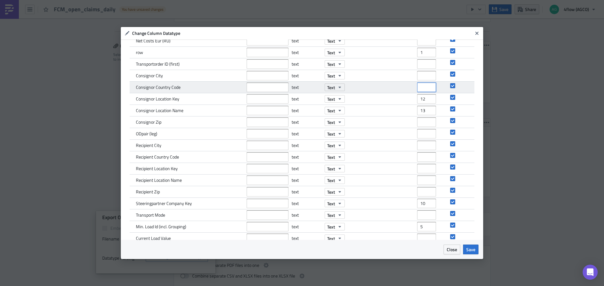
click at [420, 88] on input "number" at bounding box center [426, 87] width 19 height 9
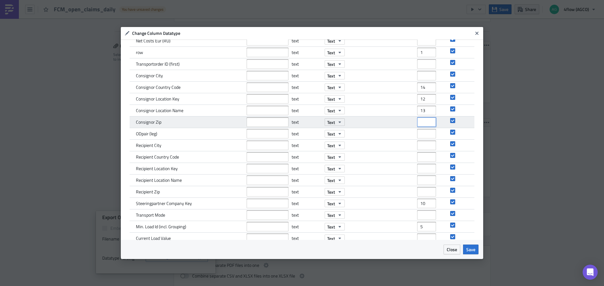
click at [420, 121] on input "number" at bounding box center [426, 122] width 19 height 9
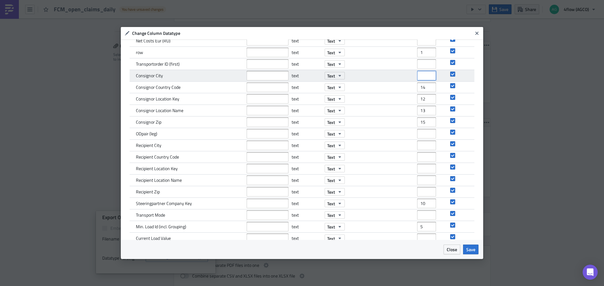
click at [419, 77] on input "number" at bounding box center [426, 75] width 19 height 9
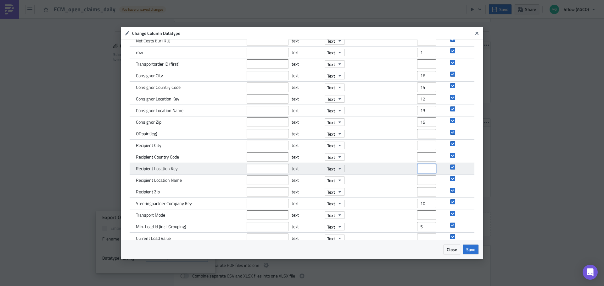
click at [421, 171] on input "number" at bounding box center [426, 168] width 19 height 9
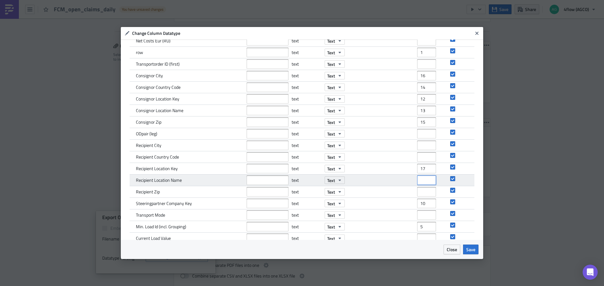
click at [417, 180] on input "number" at bounding box center [426, 180] width 19 height 9
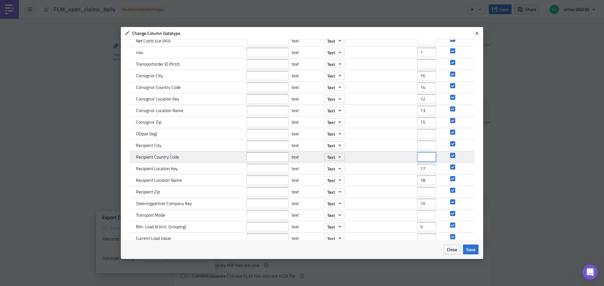
click at [417, 160] on input "number" at bounding box center [426, 156] width 19 height 9
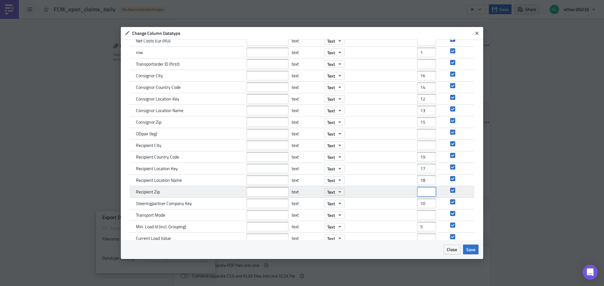
click at [418, 193] on input "number" at bounding box center [426, 191] width 19 height 9
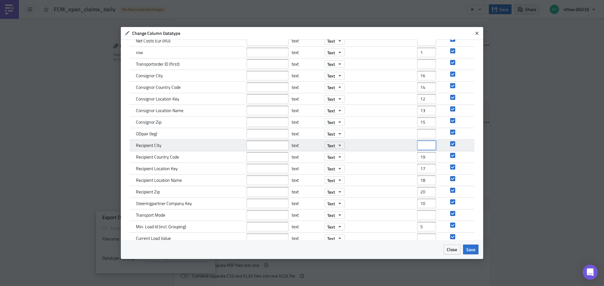
click at [417, 146] on input "number" at bounding box center [426, 145] width 19 height 9
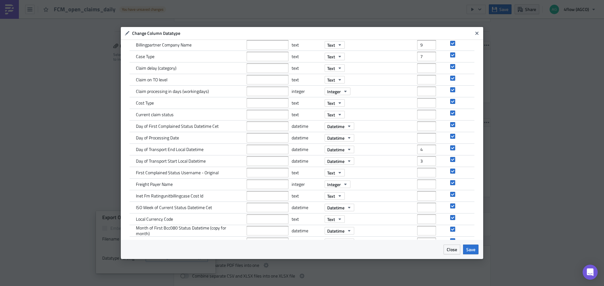
scroll to position [41, 0]
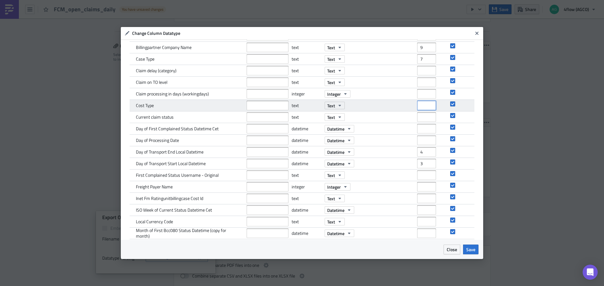
click at [420, 107] on input "number" at bounding box center [426, 105] width 19 height 9
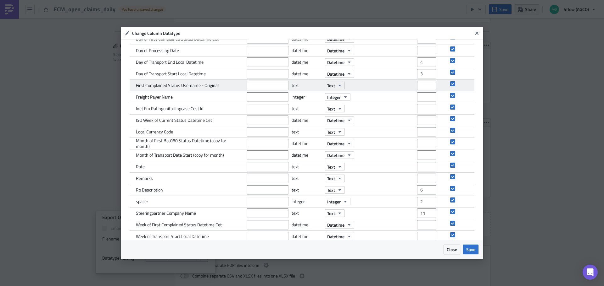
scroll to position [230, 0]
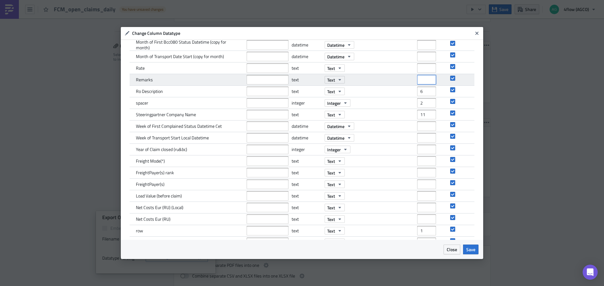
click at [417, 80] on input "number" at bounding box center [426, 79] width 19 height 9
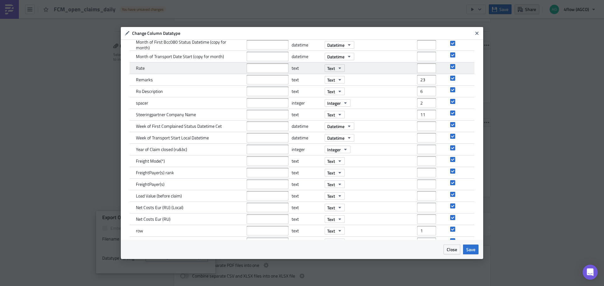
drag, startPoint x: 412, startPoint y: 61, endPoint x: 417, endPoint y: 65, distance: 6.7
click at [415, 63] on div "Name New Name Datatype New Datatype Position Include Billingpartner Company Key…" at bounding box center [302, 126] width 344 height 594
click at [418, 66] on input "number" at bounding box center [426, 67] width 19 height 9
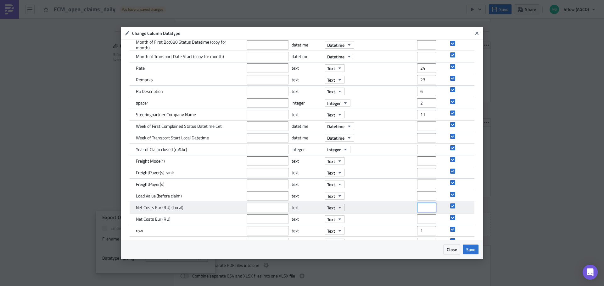
click at [417, 207] on input "number" at bounding box center [426, 207] width 19 height 9
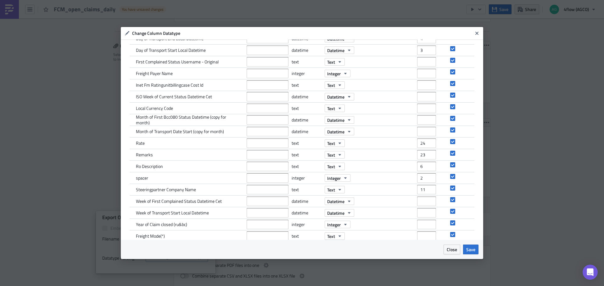
scroll to position [136, 0]
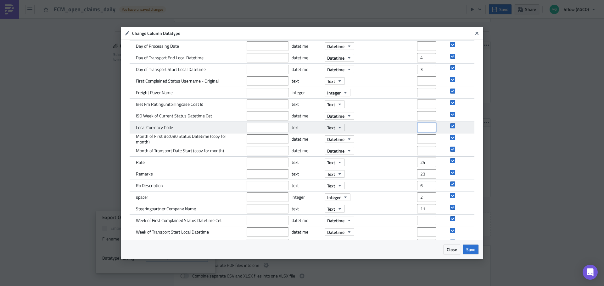
click at [418, 130] on input "number" at bounding box center [426, 127] width 19 height 9
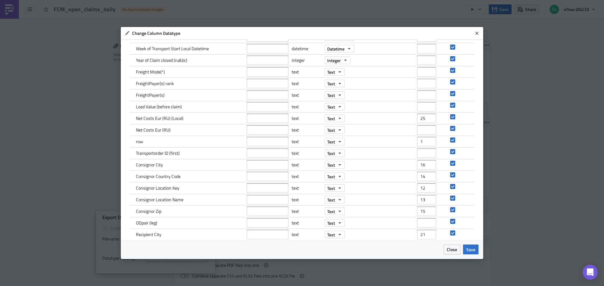
scroll to position [324, 0]
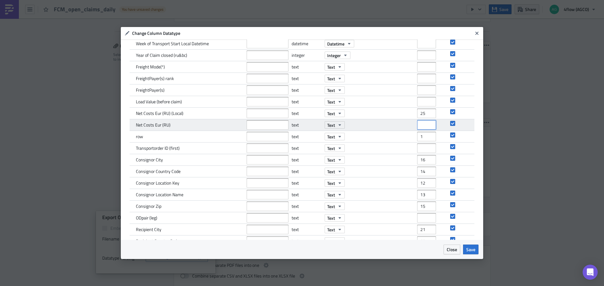
click at [419, 126] on input "number" at bounding box center [426, 124] width 19 height 9
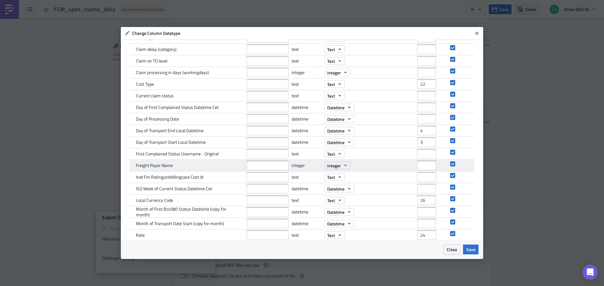
scroll to position [94, 0]
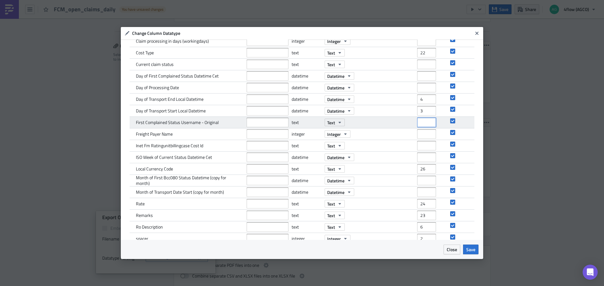
click at [419, 120] on input "number" at bounding box center [426, 122] width 19 height 9
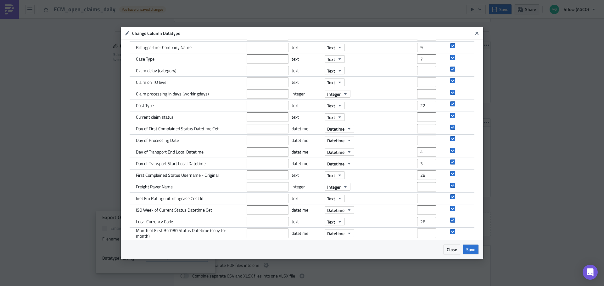
scroll to position [10, 0]
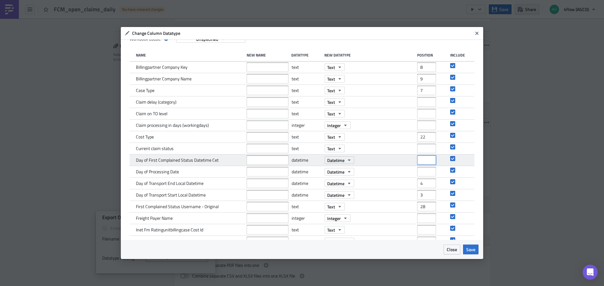
click at [418, 162] on input "number" at bounding box center [426, 160] width 19 height 9
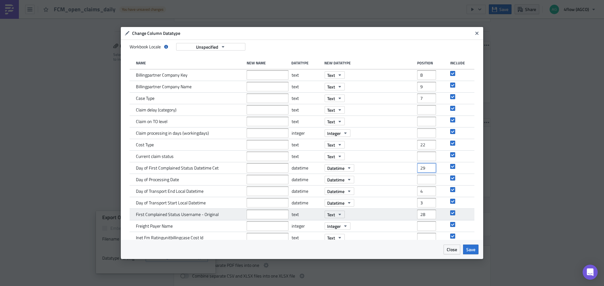
scroll to position [0, 0]
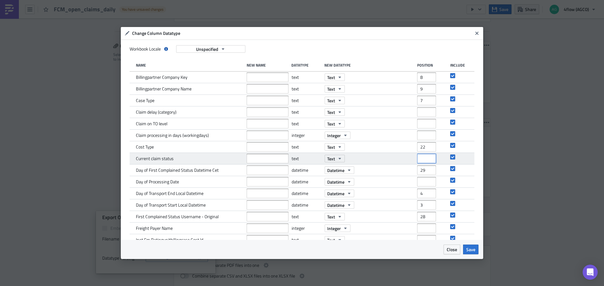
click at [417, 160] on input "number" at bounding box center [426, 158] width 19 height 9
click at [476, 33] on icon "Close" at bounding box center [476, 33] width 3 height 3
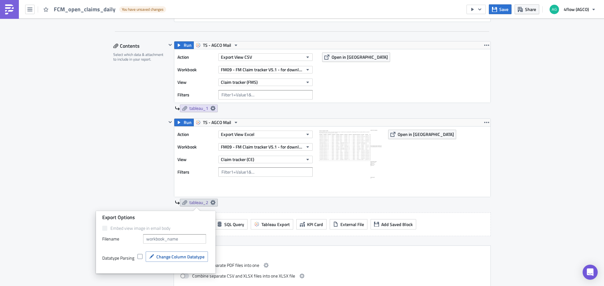
click at [516, 168] on div "Execution Log Edit " FCM_open_claims_daily " Draft Settings Configure the basic…" at bounding box center [302, 143] width 604 height 612
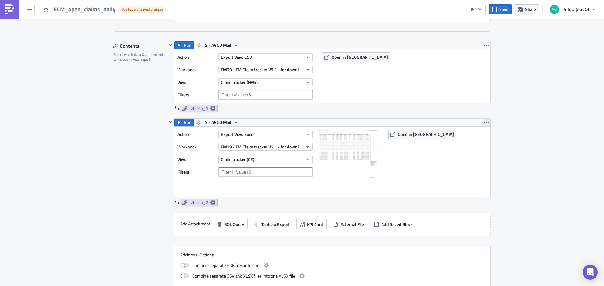
click at [484, 121] on icon "button" at bounding box center [486, 122] width 5 height 5
click at [482, 160] on div "Remove" at bounding box center [488, 160] width 42 height 6
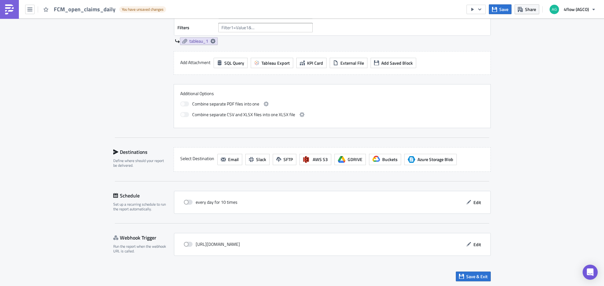
scroll to position [249, 0]
click at [186, 200] on span at bounding box center [188, 201] width 9 height 5
click at [186, 200] on input "checkbox" at bounding box center [187, 202] width 4 height 4
click at [473, 202] on span "Edit" at bounding box center [477, 202] width 8 height 7
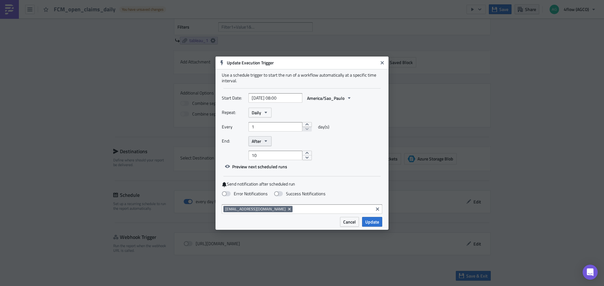
click at [270, 140] on button "After" at bounding box center [259, 141] width 23 height 10
click at [268, 153] on div "Never" at bounding box center [278, 152] width 52 height 6
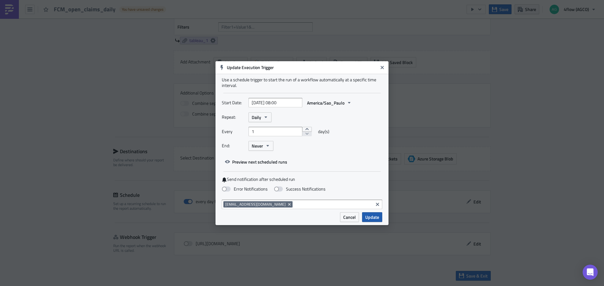
click at [376, 219] on span "Update" at bounding box center [372, 217] width 14 height 7
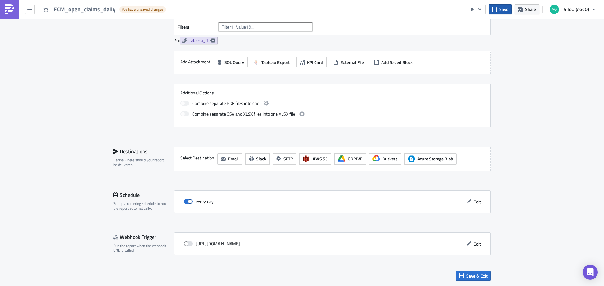
click at [502, 10] on span "Save" at bounding box center [503, 9] width 9 height 7
